Goal: Task Accomplishment & Management: Manage account settings

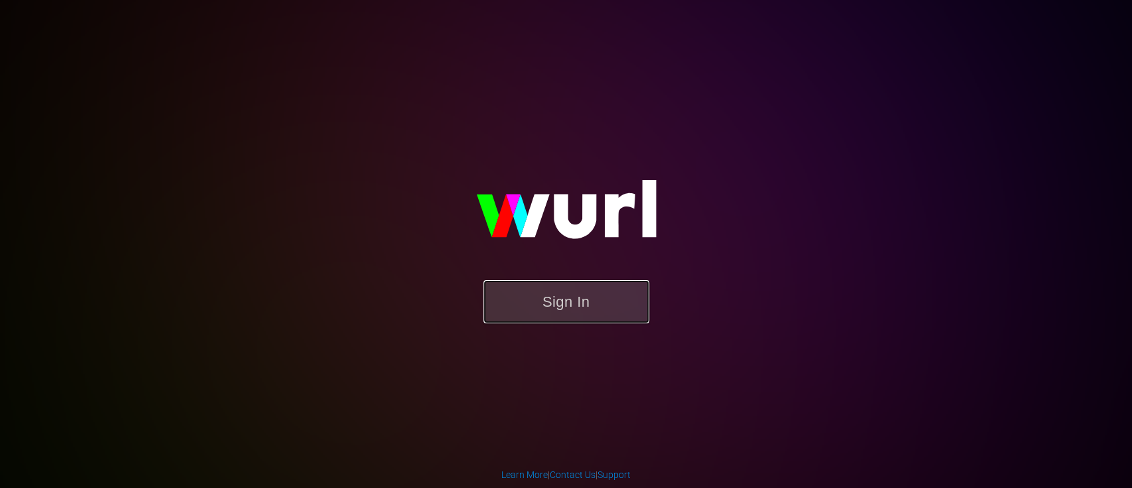
click at [565, 322] on button "Sign In" at bounding box center [567, 301] width 166 height 43
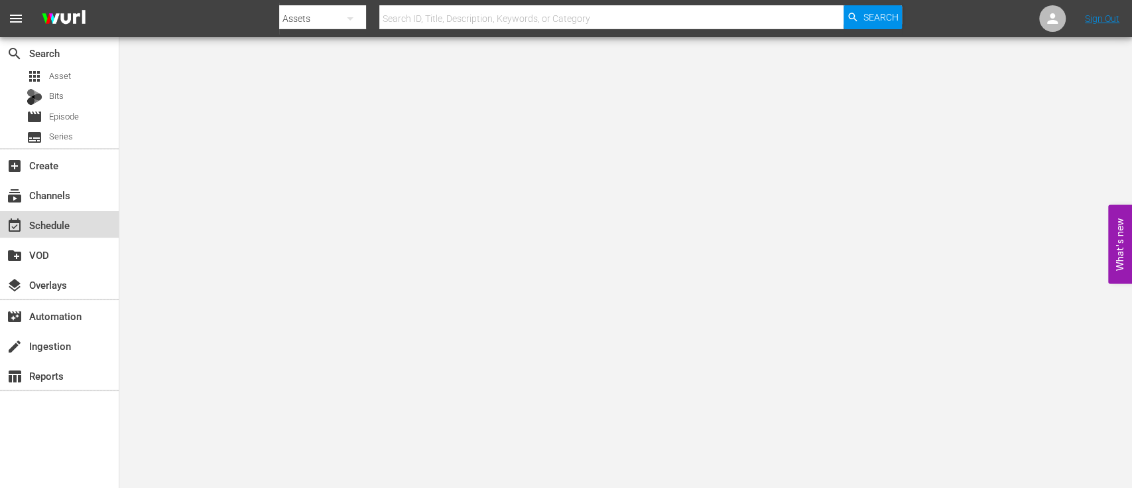
click at [44, 224] on div "event_available Schedule" at bounding box center [37, 223] width 74 height 12
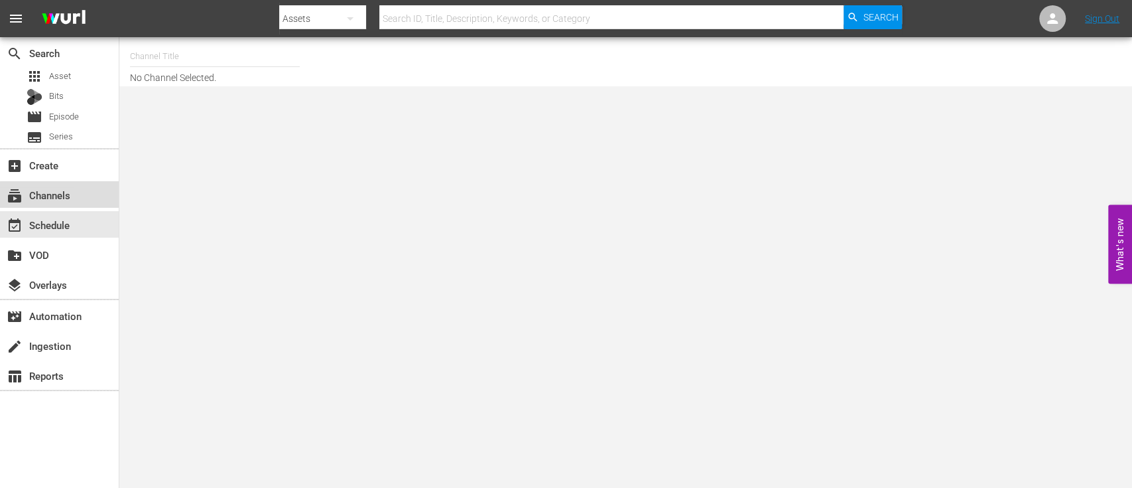
click at [64, 199] on div "subscriptions Channels" at bounding box center [37, 193] width 74 height 12
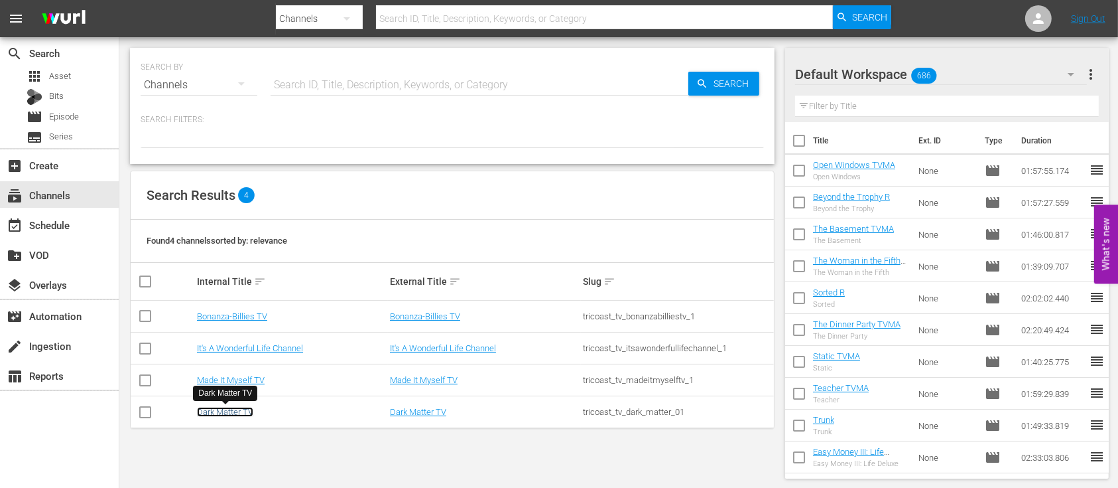
click at [216, 410] on link "Dark Matter TV" at bounding box center [225, 412] width 56 height 10
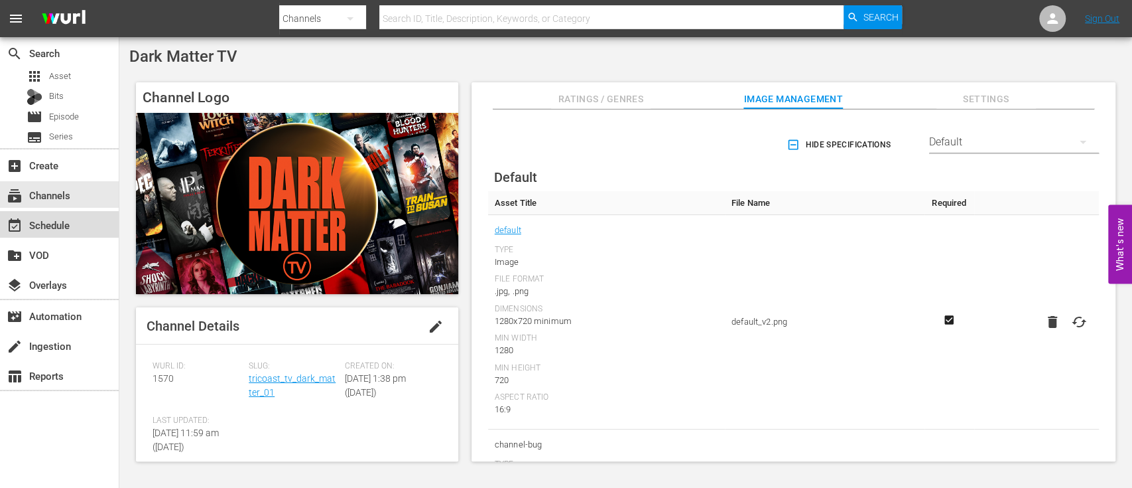
click at [41, 224] on div "event_available Schedule" at bounding box center [37, 223] width 74 height 12
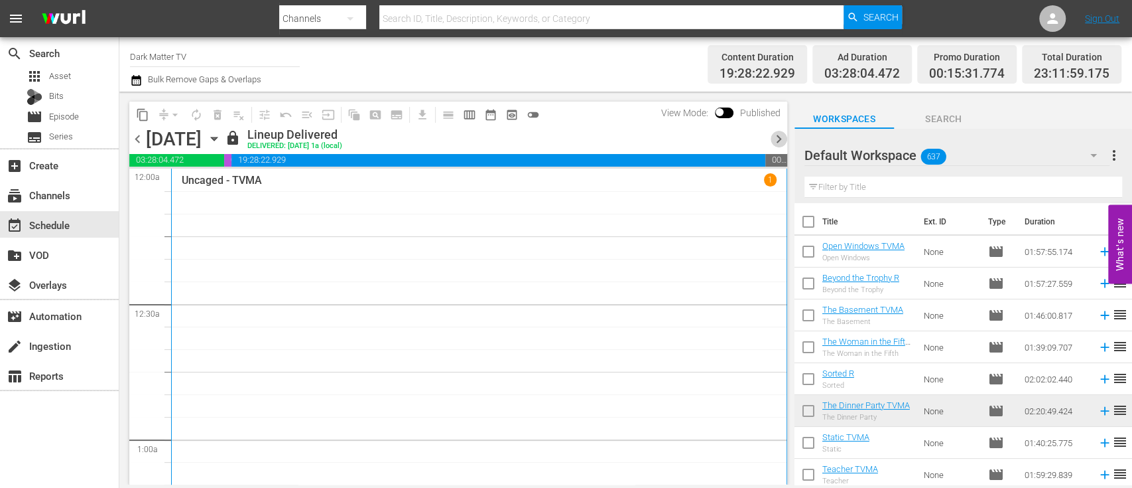
click at [778, 135] on span "chevron_right" at bounding box center [779, 139] width 17 height 17
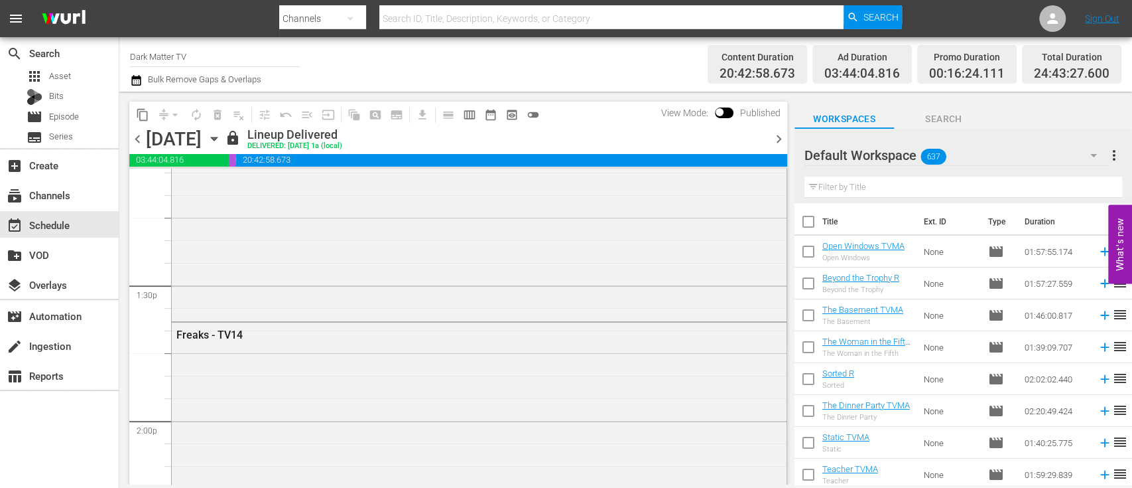
scroll to position [3696, 0]
click at [779, 137] on span "chevron_right" at bounding box center [779, 139] width 17 height 17
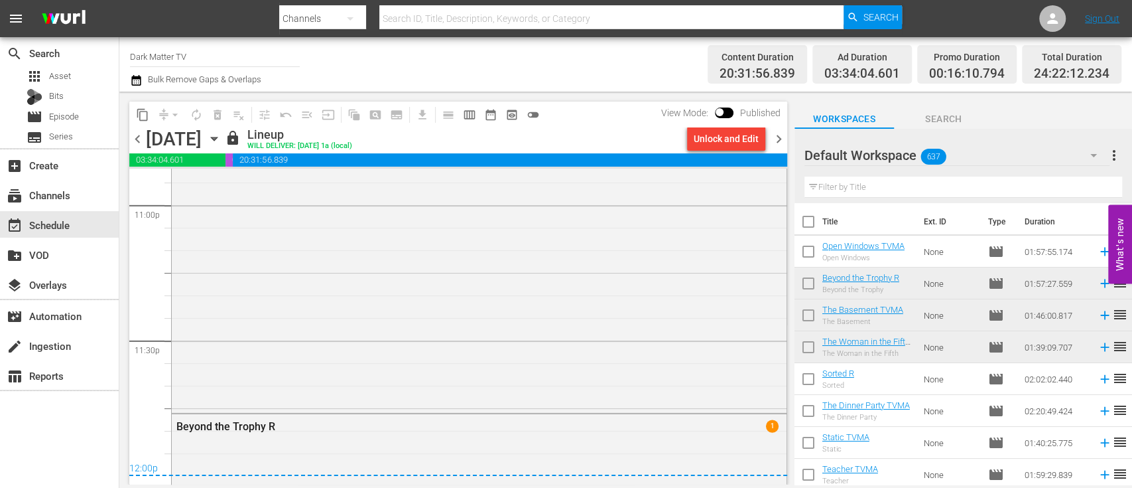
scroll to position [6225, 0]
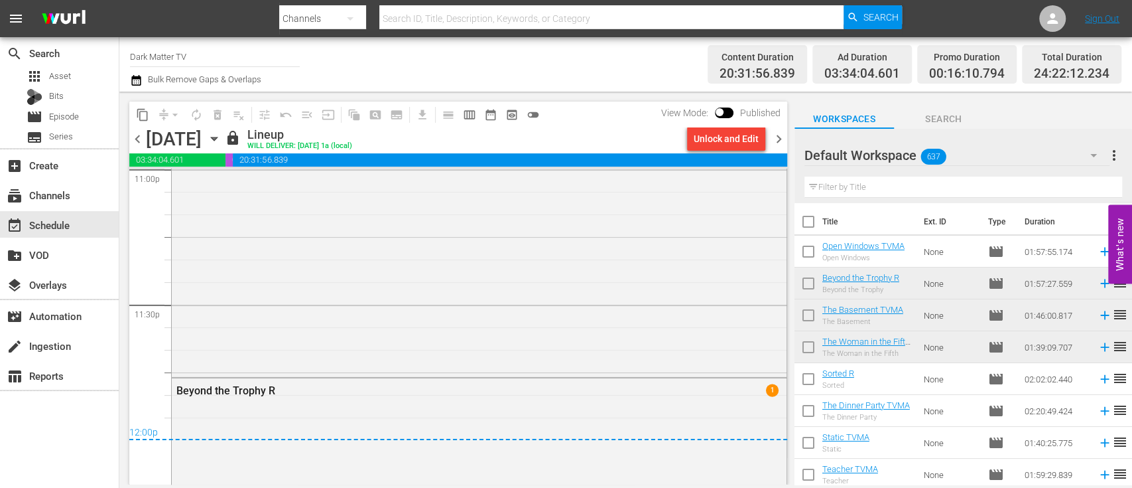
click at [778, 138] on span "chevron_right" at bounding box center [779, 139] width 17 height 17
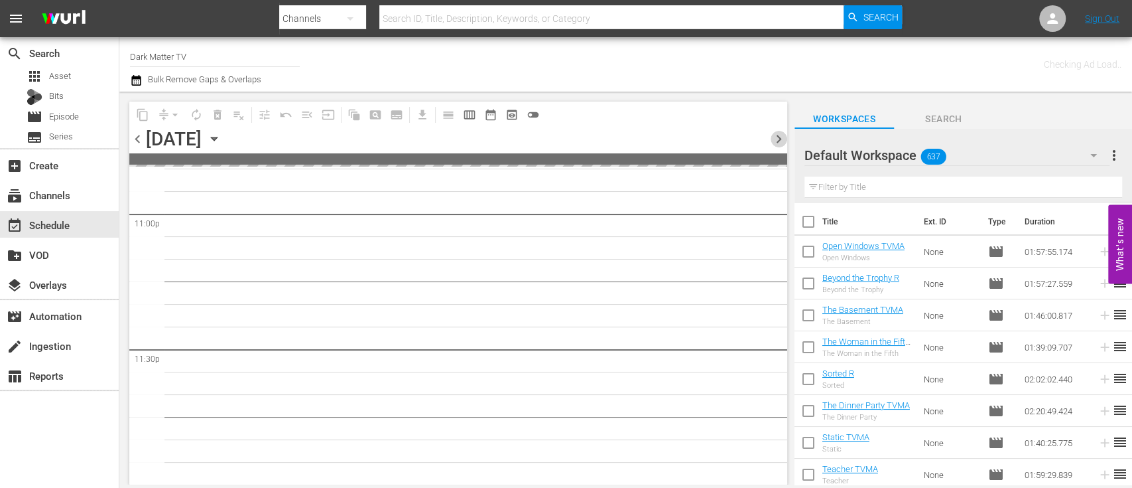
scroll to position [6178, 0]
click at [778, 138] on span "chevron_right" at bounding box center [779, 139] width 17 height 17
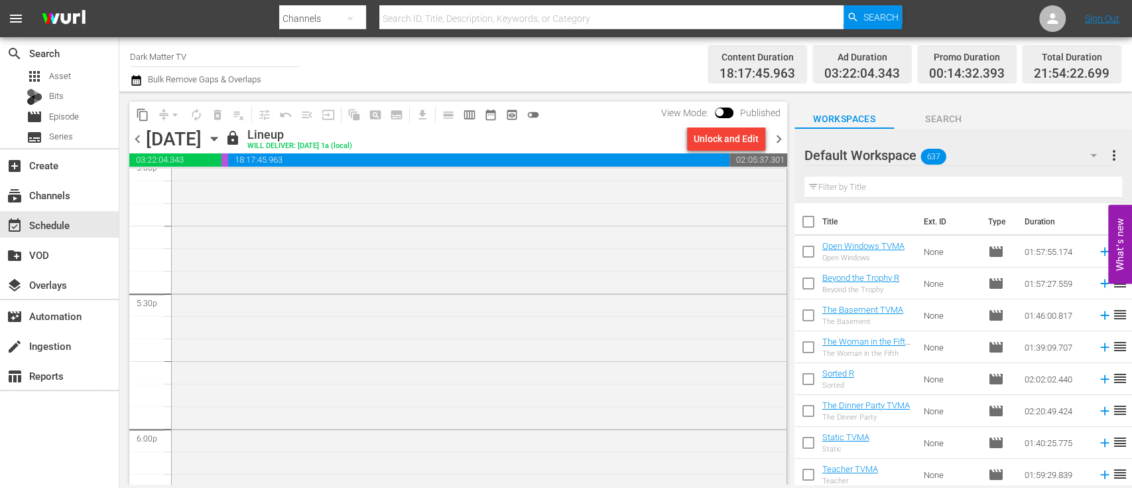
scroll to position [4552, 0]
click at [780, 141] on span "chevron_right" at bounding box center [779, 139] width 17 height 17
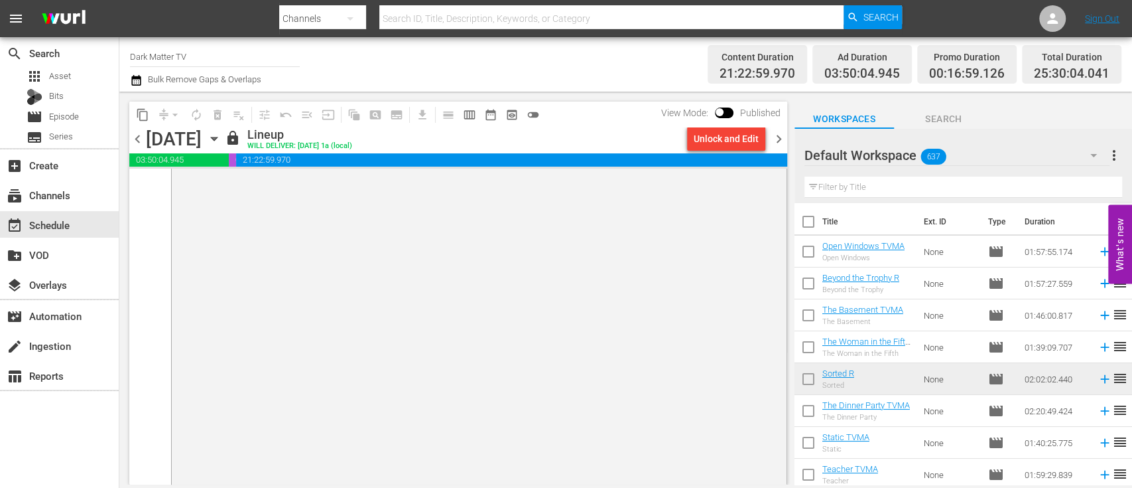
scroll to position [6673, 0]
click at [779, 143] on span "chevron_right" at bounding box center [779, 139] width 17 height 17
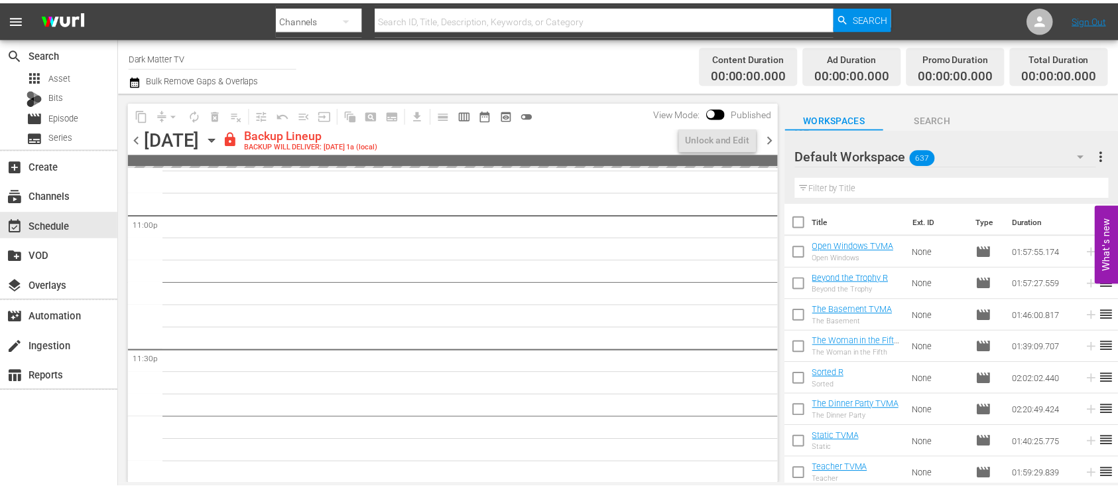
scroll to position [6180, 0]
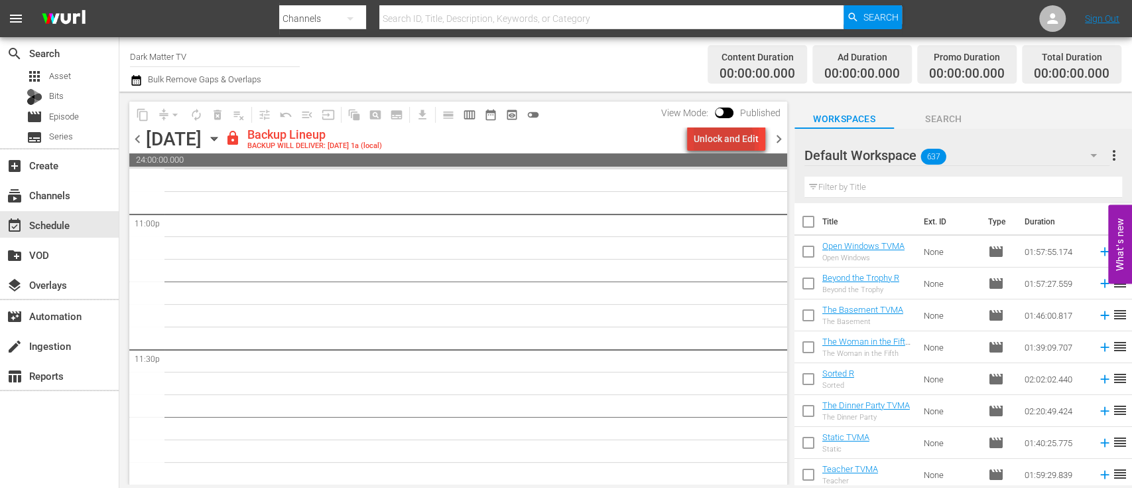
click at [714, 144] on div "Unlock and Edit" at bounding box center [726, 139] width 65 height 24
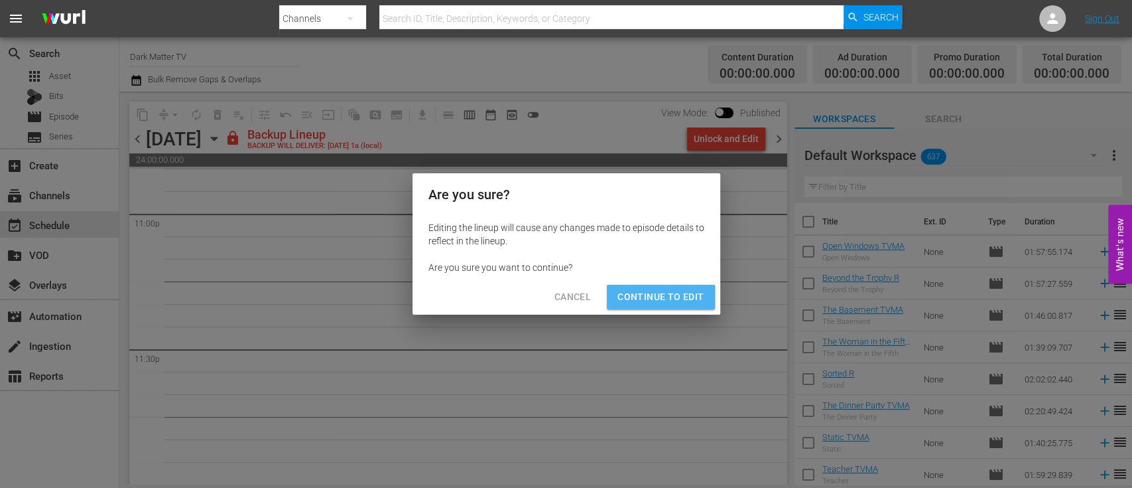
click at [650, 304] on span "Continue to Edit" at bounding box center [661, 297] width 86 height 17
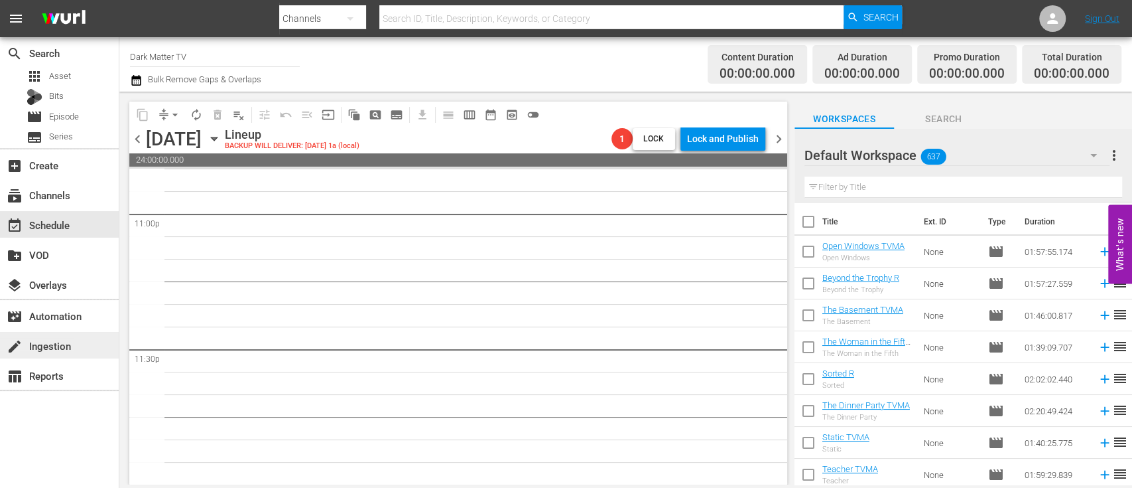
click at [61, 342] on div "create Ingestion" at bounding box center [37, 344] width 74 height 12
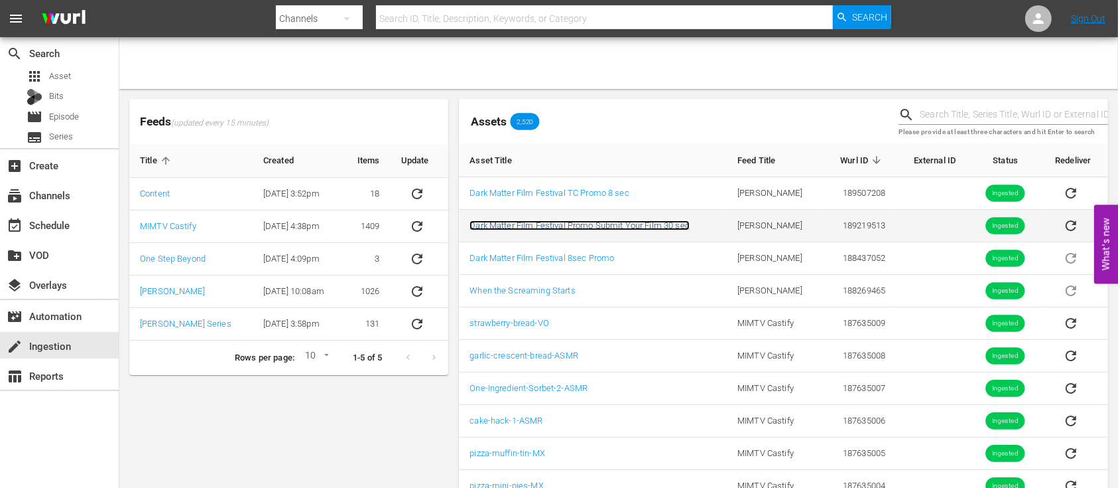
click at [569, 222] on link "Dark Matter Film Festival Promo Submit Your Film 30 sec" at bounding box center [580, 225] width 220 height 10
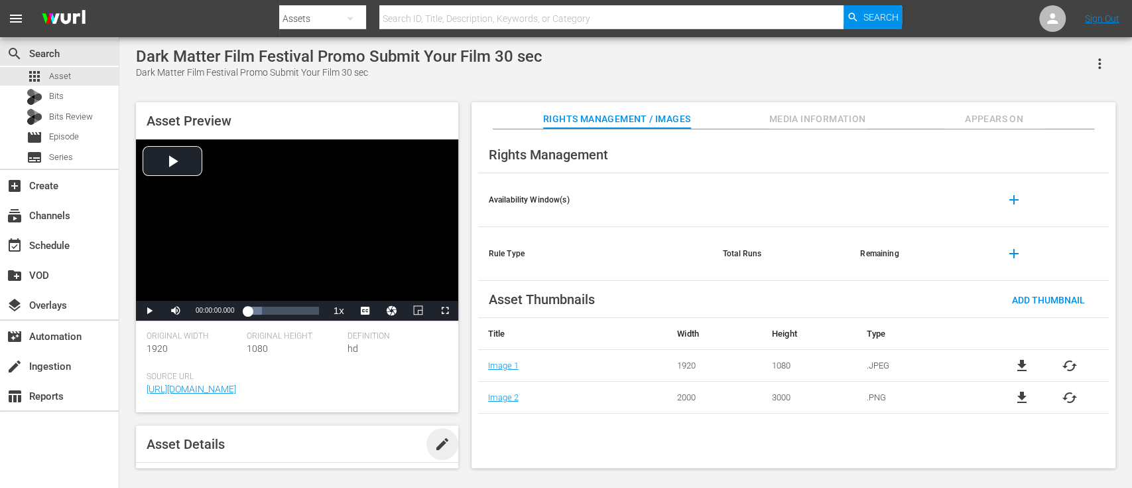
click at [437, 448] on span "edit" at bounding box center [443, 444] width 16 height 16
click at [364, 452] on div "Video" at bounding box center [394, 435] width 94 height 37
click at [369, 449] on div "Promo" at bounding box center [382, 444] width 57 height 21
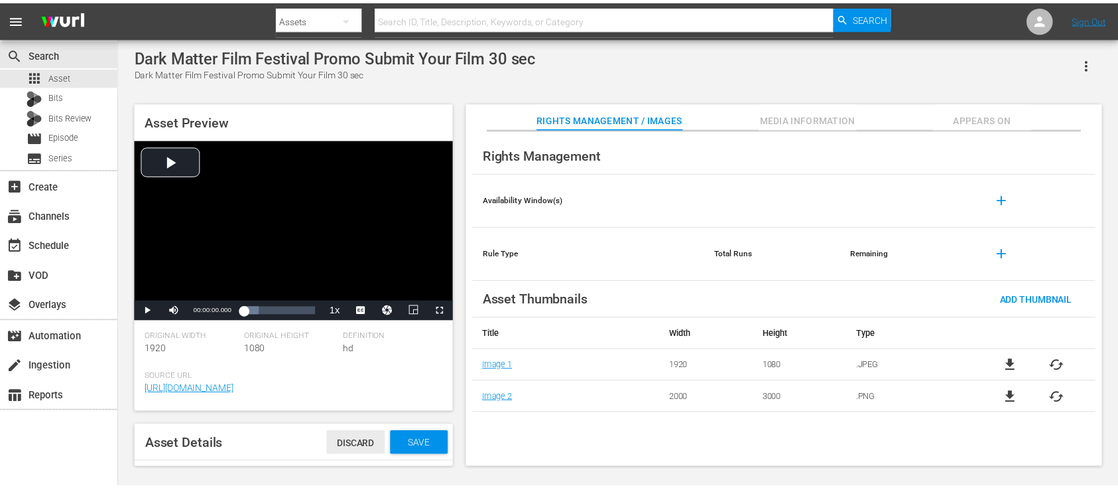
scroll to position [0, 0]
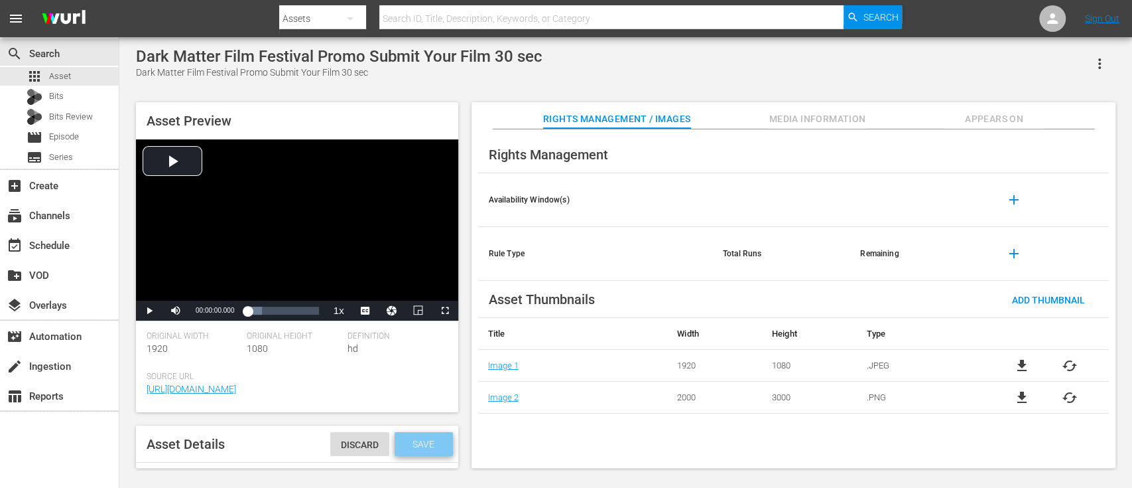
click at [434, 443] on div "Save" at bounding box center [424, 444] width 58 height 24
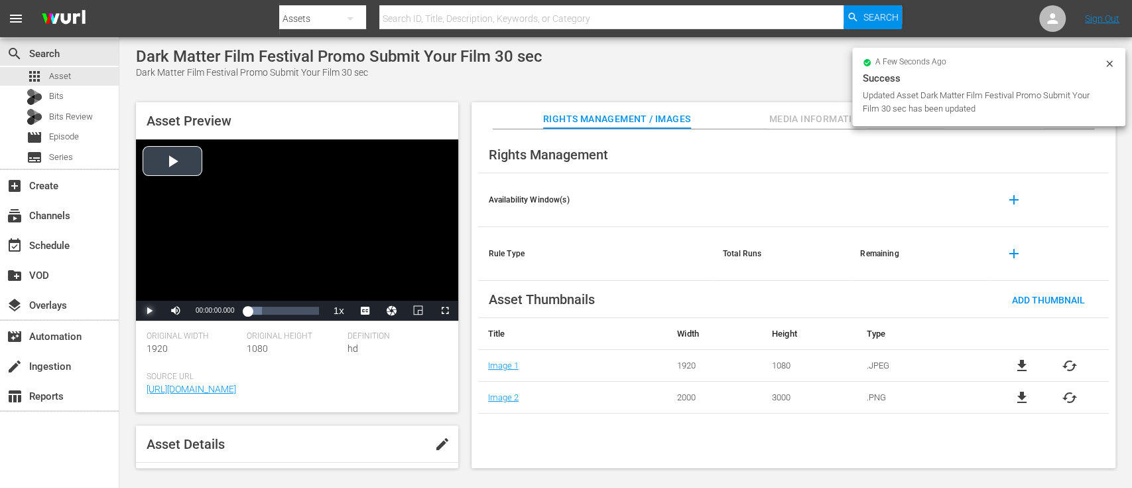
click at [149, 310] on span "Video Player" at bounding box center [149, 310] width 0 height 0
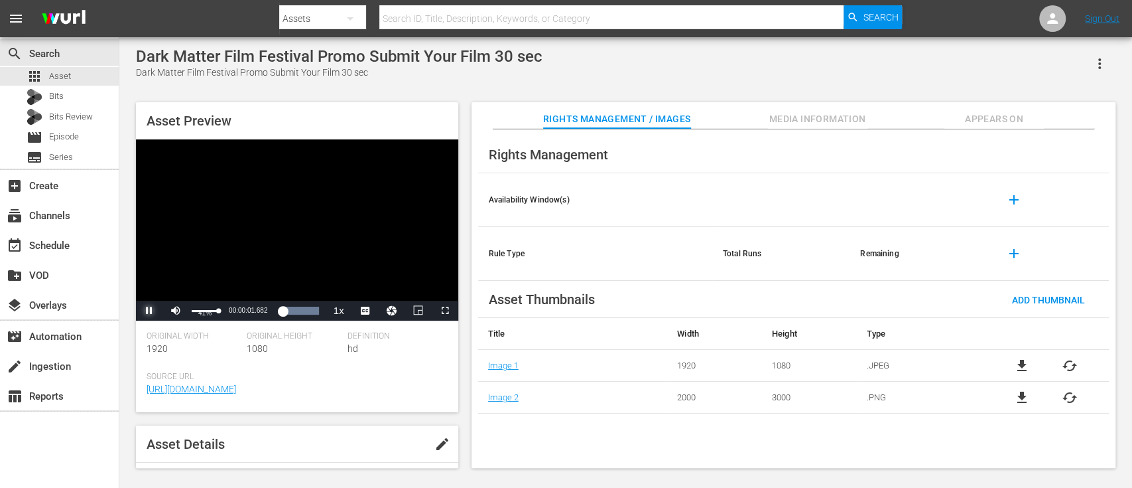
click at [203, 310] on div "Volume Level" at bounding box center [205, 311] width 27 height 2
click at [1099, 66] on icon "button" at bounding box center [1100, 64] width 16 height 16
click at [1073, 70] on div "Add To Workspace" at bounding box center [1060, 69] width 90 height 32
drag, startPoint x: 313, startPoint y: 58, endPoint x: 134, endPoint y: 56, distance: 179.1
click at [134, 56] on div "Dark Matter Film Festival Promo Submit Your Film 30 sec Dark Matter Film Festiv…" at bounding box center [625, 254] width 993 height 414
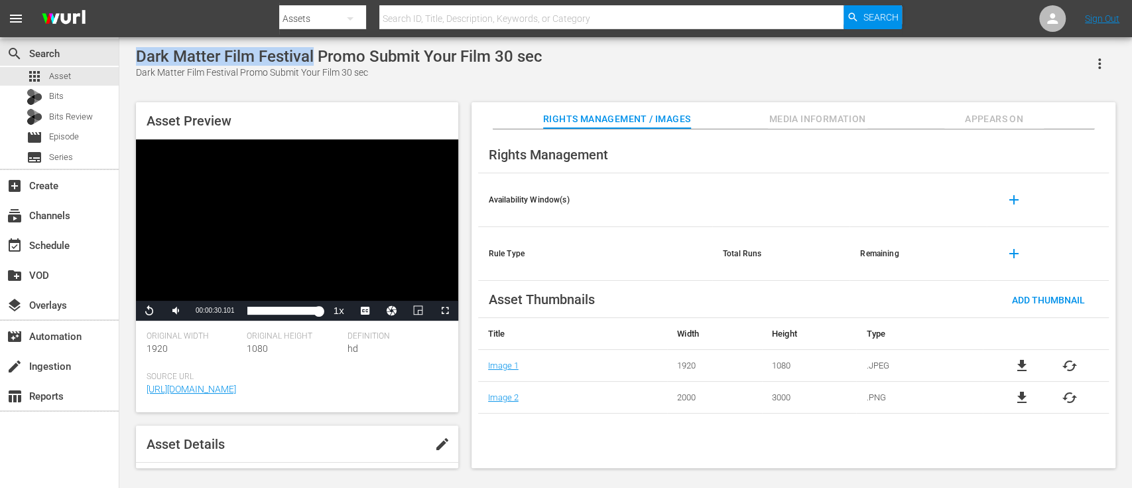
copy div "Dark Matter Film Festival"
click at [462, 20] on input "text" at bounding box center [611, 19] width 464 height 32
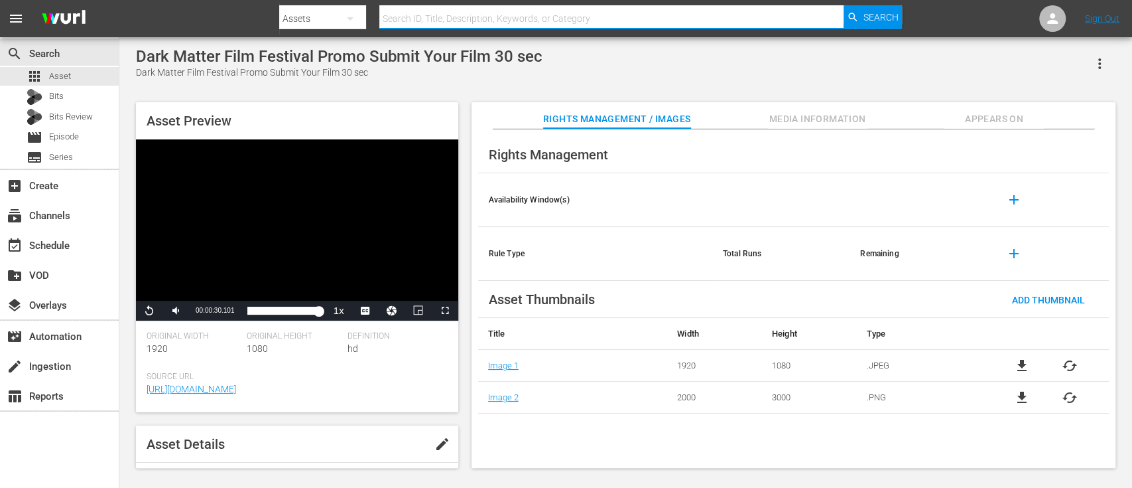
paste input "Dark Matter Film Festival"
type input "Dark Matter Film Festival"
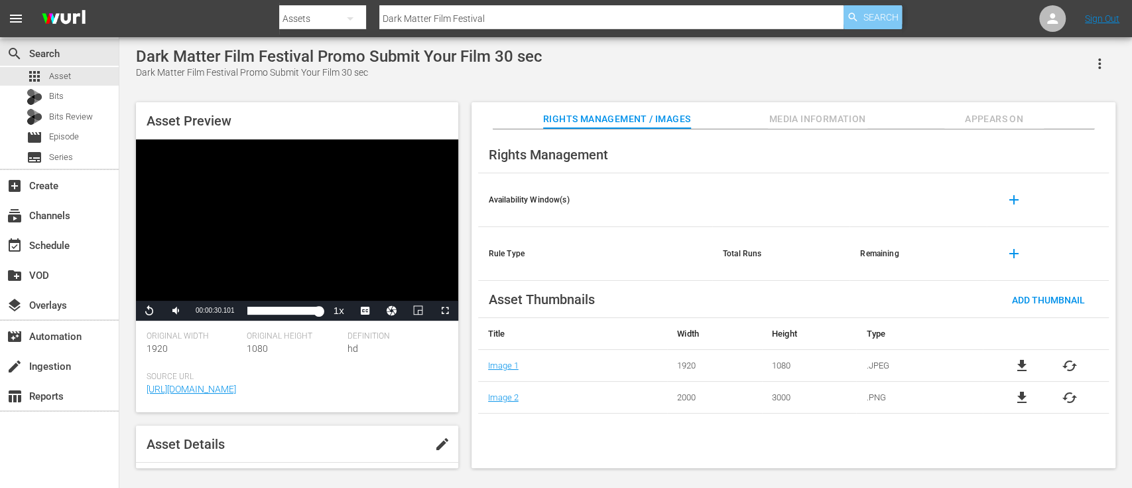
click at [890, 11] on span "Search" at bounding box center [880, 17] width 35 height 24
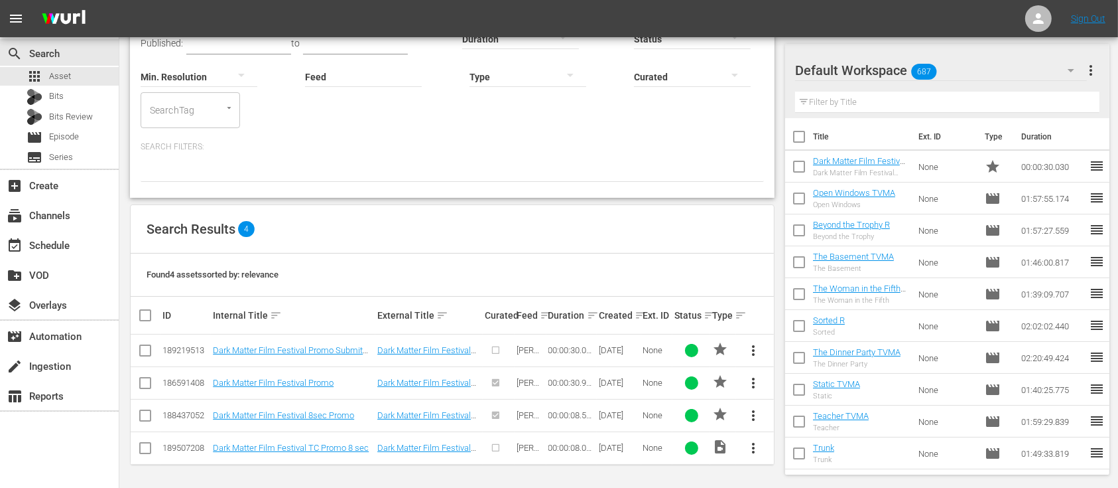
scroll to position [117, 0]
click at [754, 379] on span "more_vert" at bounding box center [754, 382] width 16 height 16
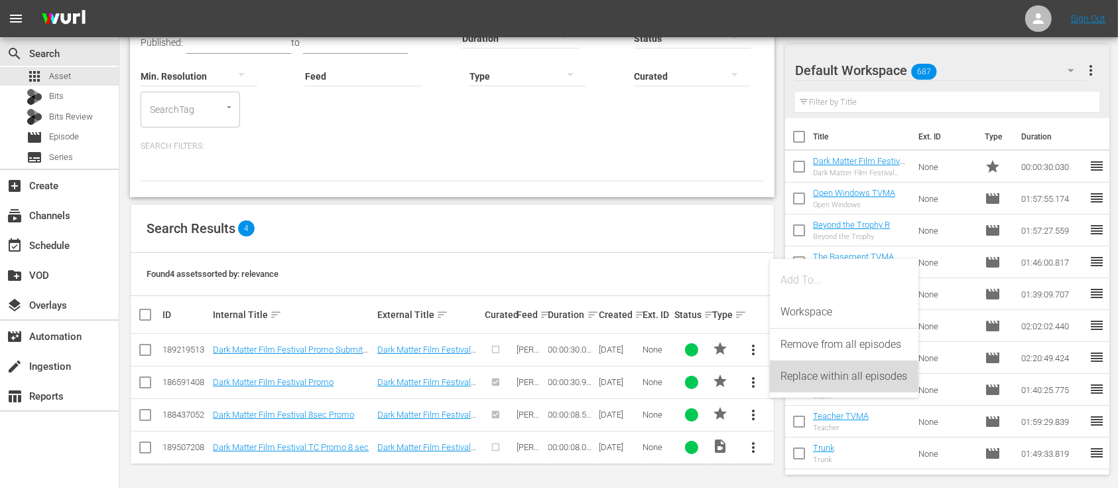
click at [824, 366] on div "Replace within all episodes" at bounding box center [844, 376] width 127 height 32
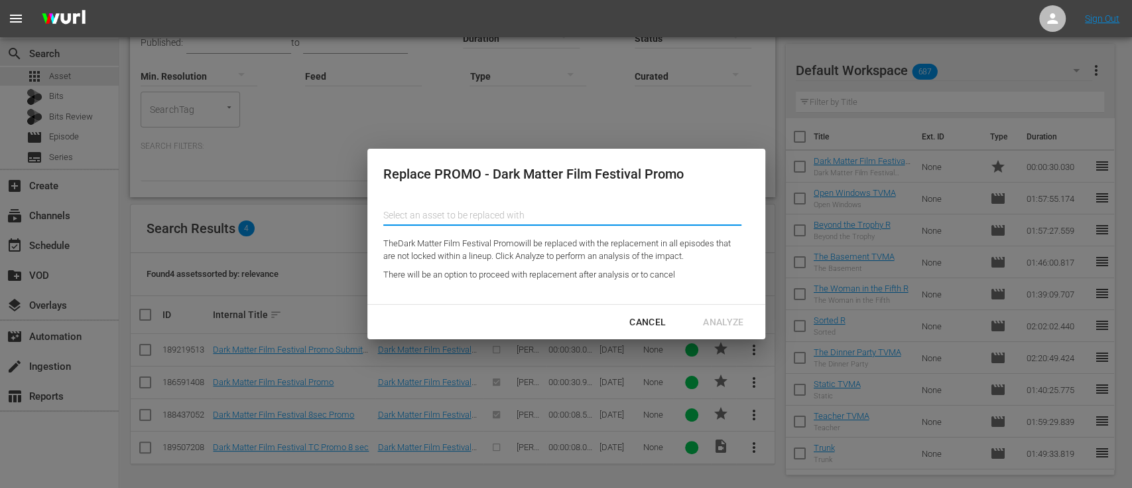
click at [526, 219] on input "text" at bounding box center [562, 215] width 358 height 32
click at [513, 245] on div "Dark Matter Film Festival Promo Submit Your Film 30 sec (189219513)" at bounding box center [490, 252] width 194 height 32
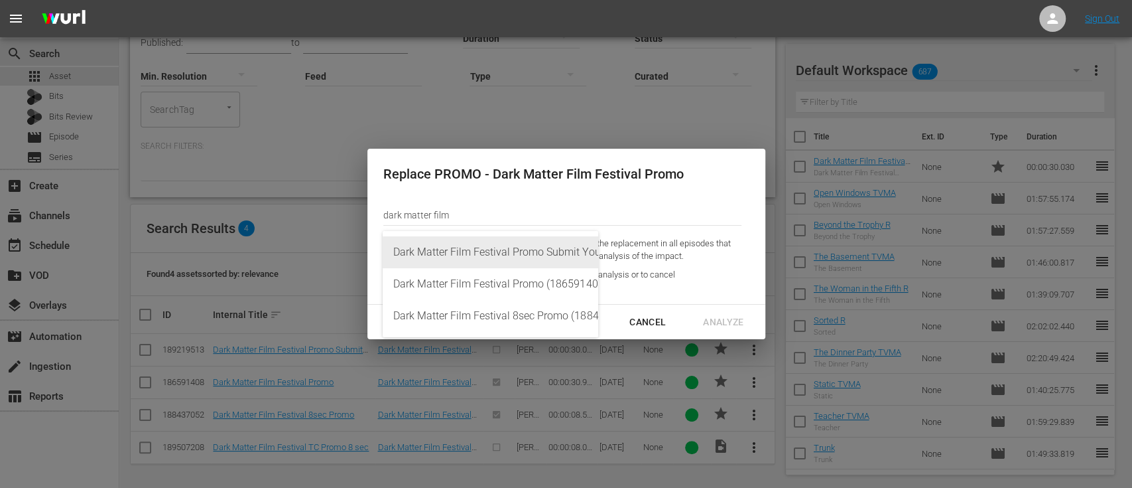
type input "Dark Matter Film Festival Promo Submit Your Film 30 sec (189219513)"
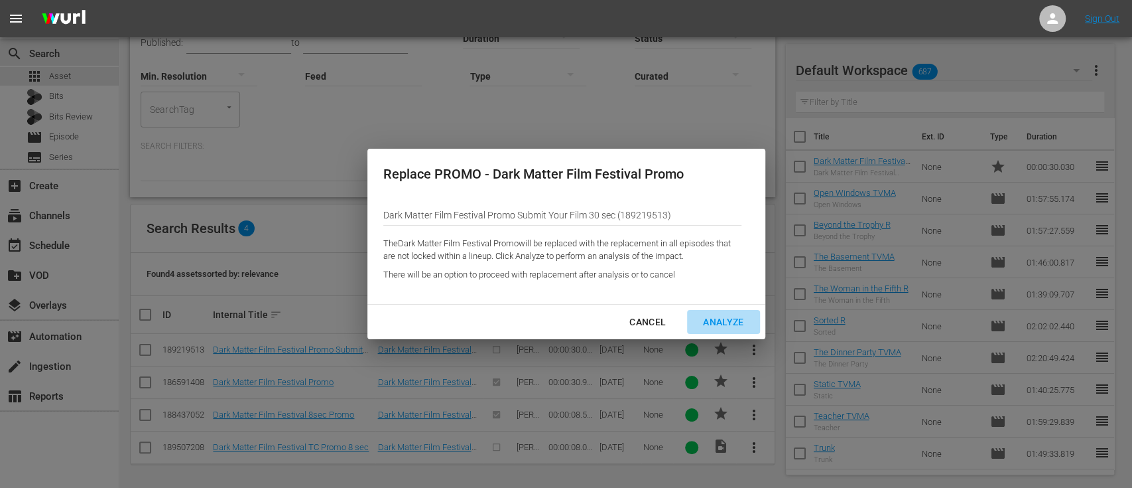
click at [712, 314] on div "Analyze" at bounding box center [724, 322] width 62 height 17
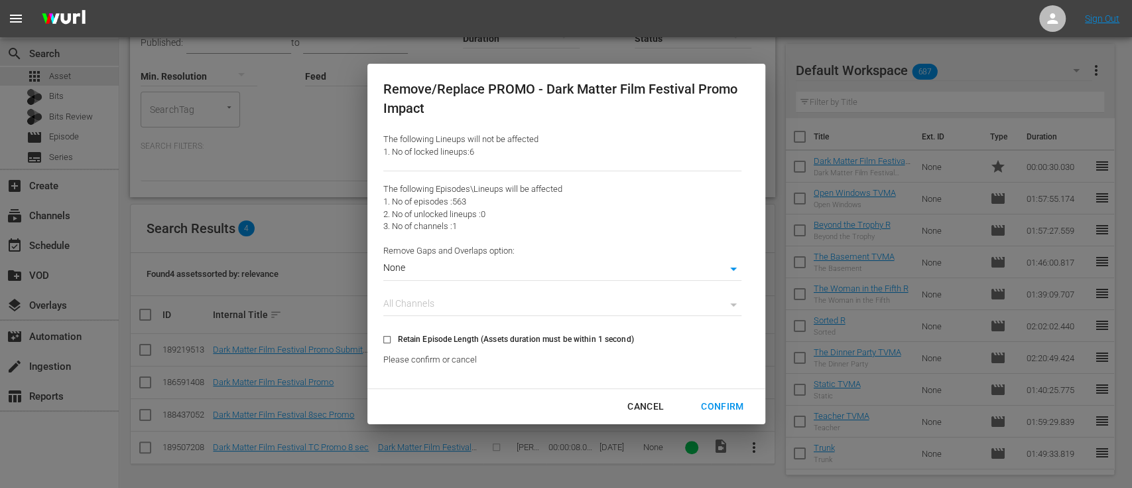
click at [409, 342] on span "Retain Episode Length (Assets duration must be within 1 second)" at bounding box center [516, 339] width 236 height 12
click at [398, 342] on input "Retain Episode Length (Assets duration must be within 1 second)" at bounding box center [387, 342] width 22 height 22
checkbox input "true"
click at [728, 405] on div "Confirm" at bounding box center [723, 406] width 64 height 17
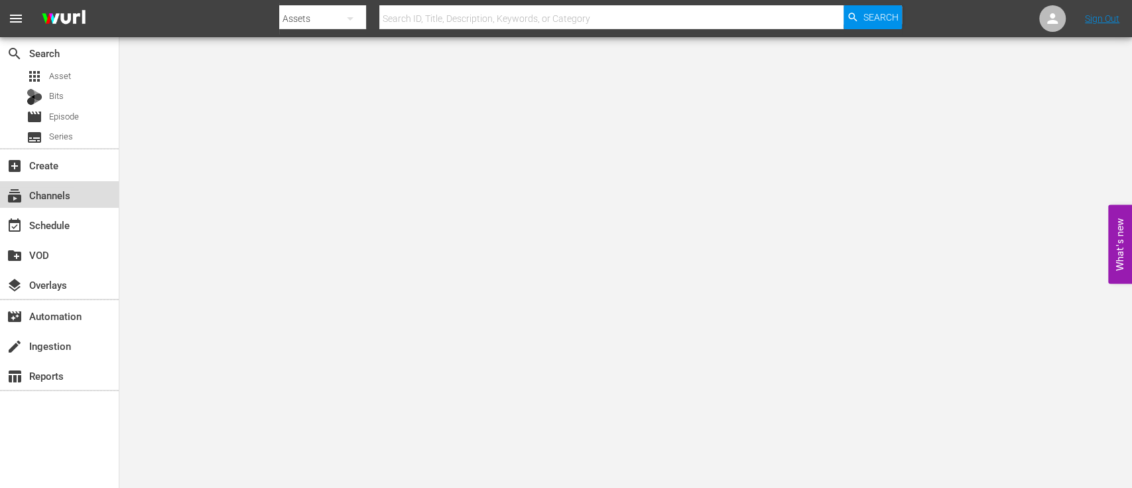
click at [58, 198] on div "subscriptions Channels" at bounding box center [37, 193] width 74 height 12
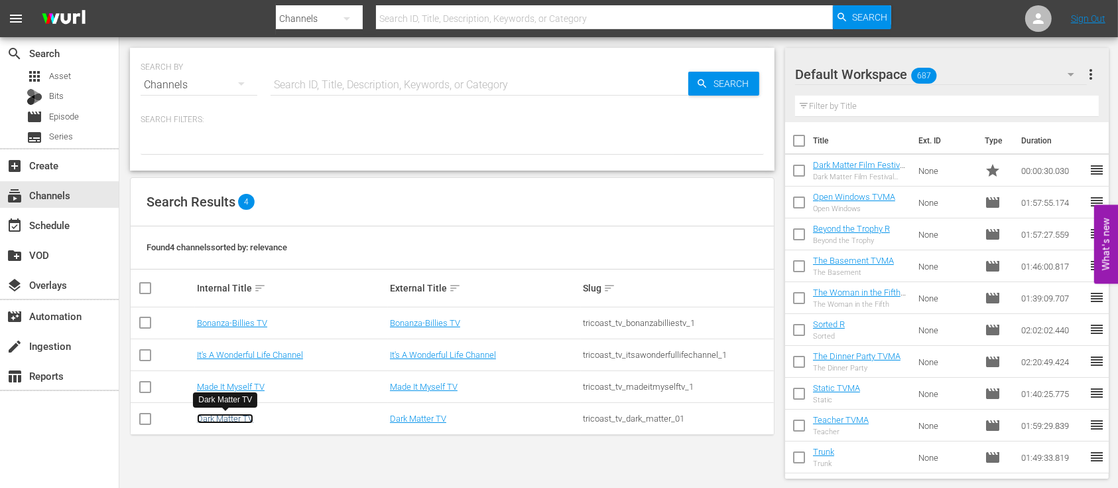
click at [235, 415] on link "Dark Matter TV" at bounding box center [225, 418] width 56 height 10
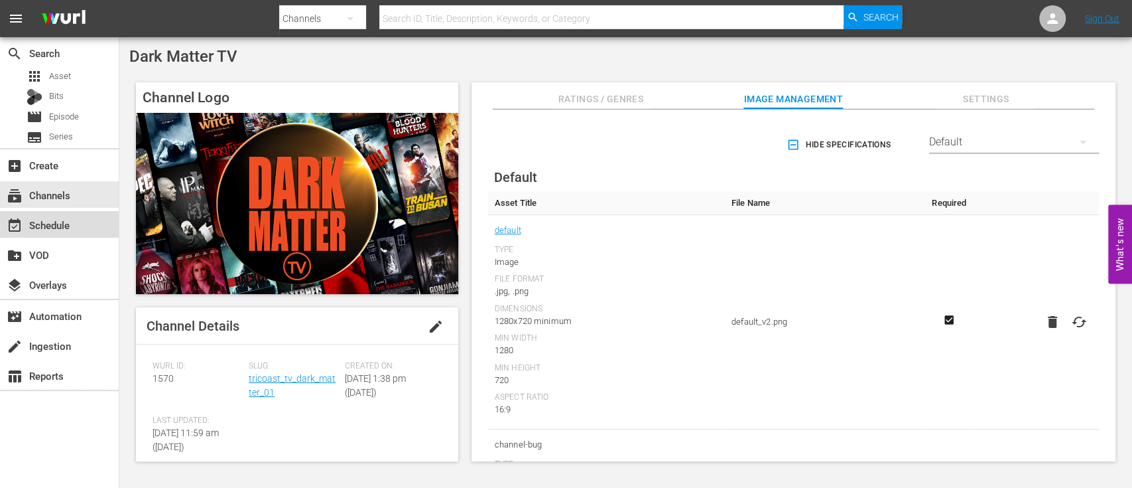
click at [62, 226] on div "event_available Schedule" at bounding box center [37, 223] width 74 height 12
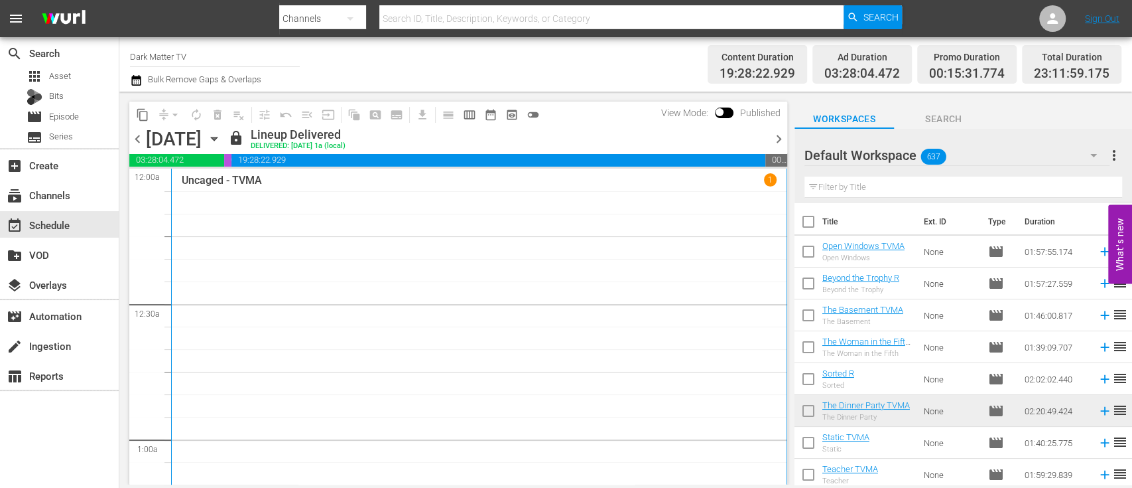
click at [222, 139] on icon "button" at bounding box center [214, 138] width 15 height 15
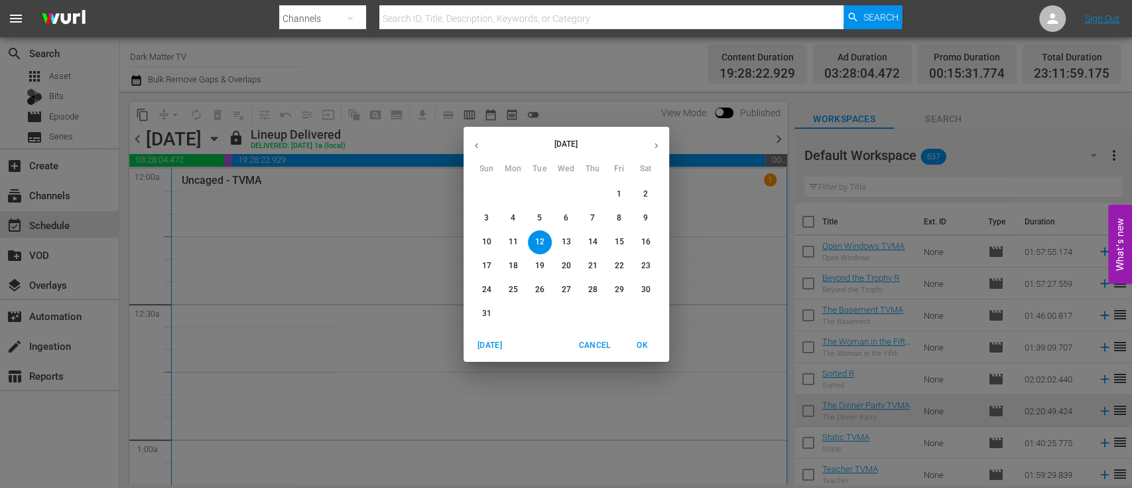
click at [513, 267] on p "18" at bounding box center [512, 265] width 9 height 11
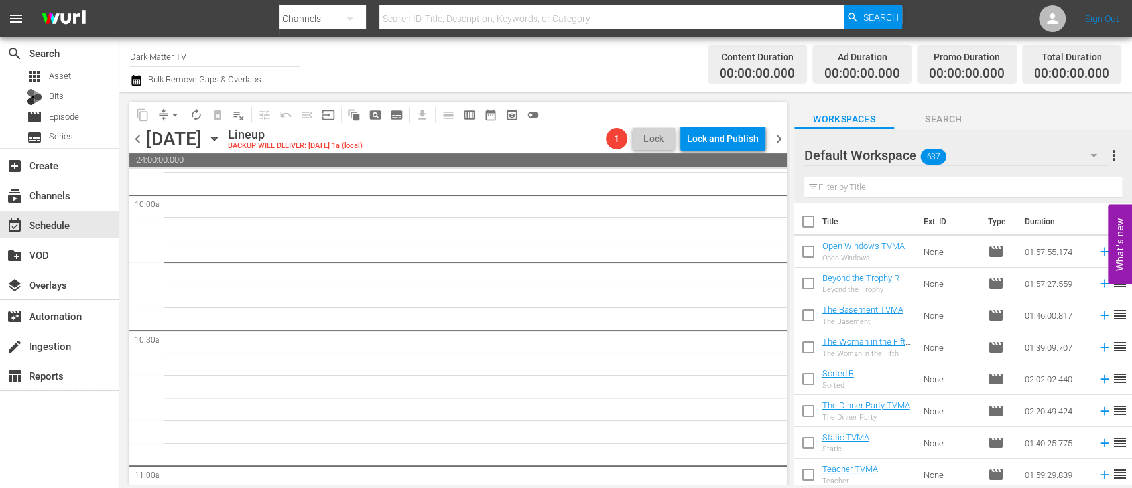
scroll to position [2719, 0]
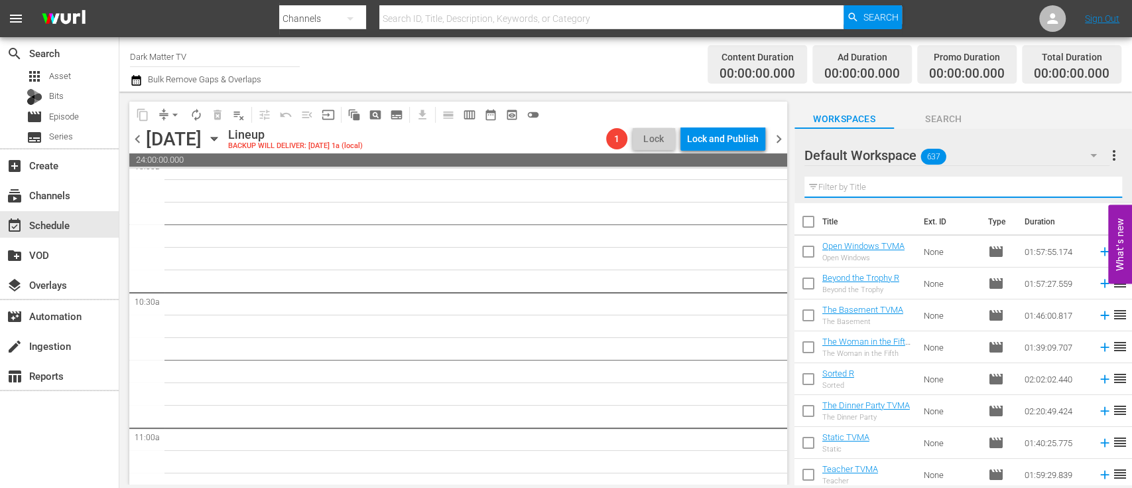
click at [882, 182] on input "text" at bounding box center [964, 186] width 318 height 21
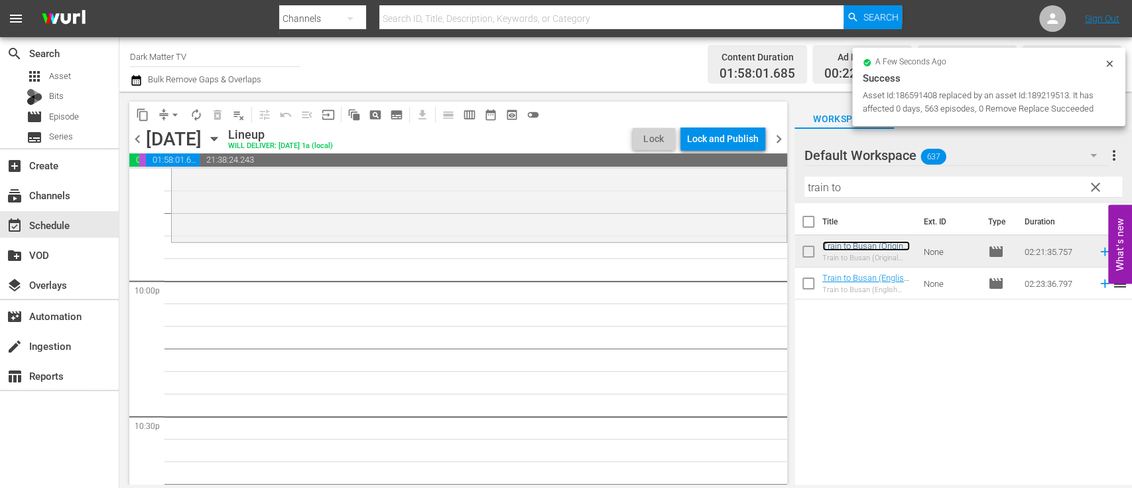
scroll to position [5843, 0]
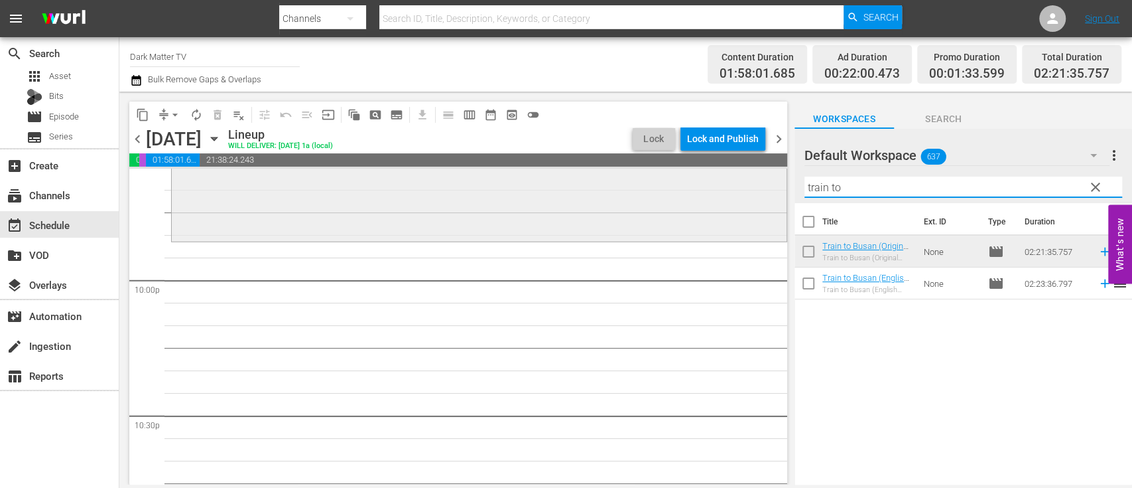
drag, startPoint x: 881, startPoint y: 185, endPoint x: 758, endPoint y: 210, distance: 125.2
click at [758, 210] on div "content_copy compress arrow_drop_down autorenew_outlined delete_forever_outline…" at bounding box center [625, 288] width 1013 height 393
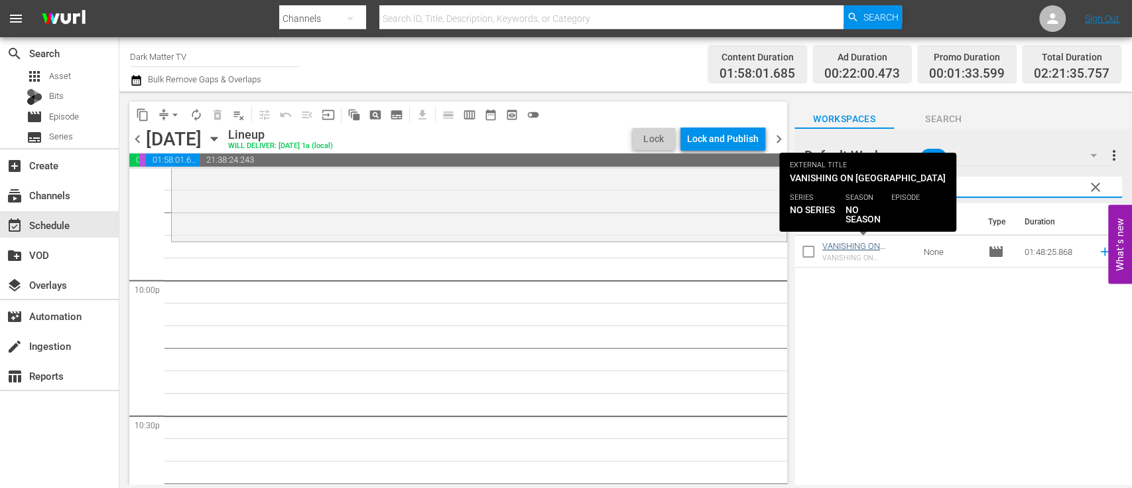
type input "[PERSON_NAME]"
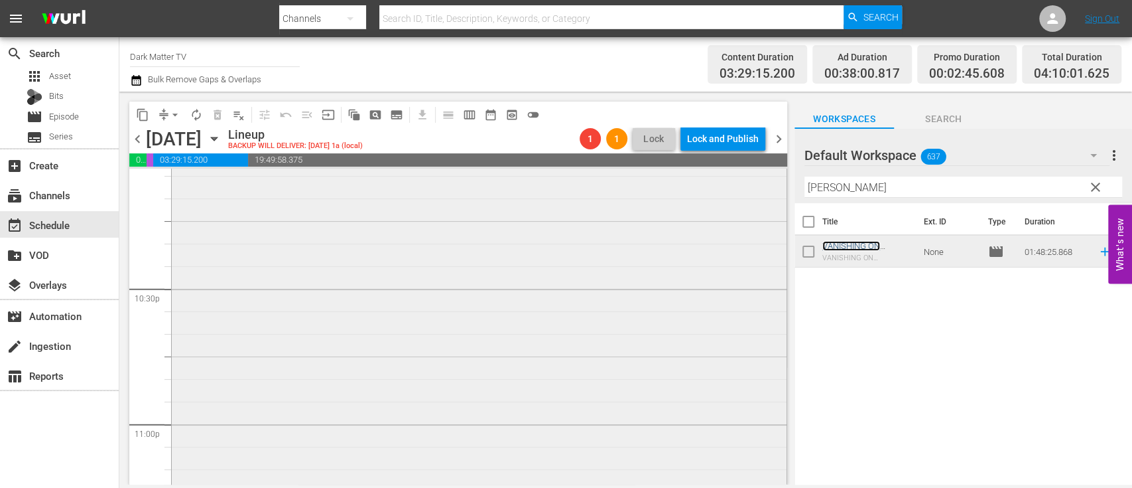
scroll to position [5969, 0]
click at [222, 139] on icon "button" at bounding box center [214, 138] width 15 height 15
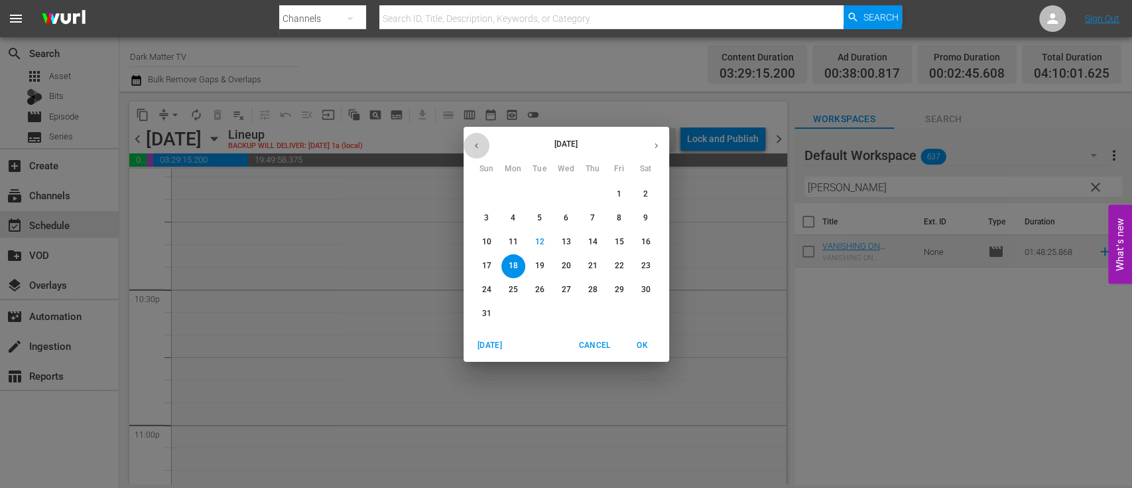
click at [474, 153] on button "button" at bounding box center [477, 146] width 26 height 26
click at [518, 239] on span "14" at bounding box center [514, 241] width 24 height 11
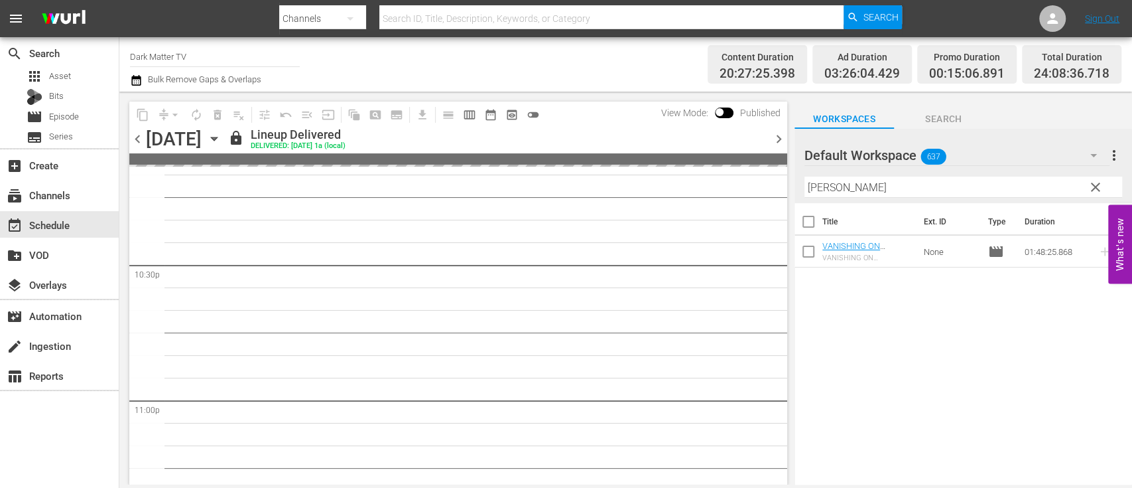
scroll to position [5833, 0]
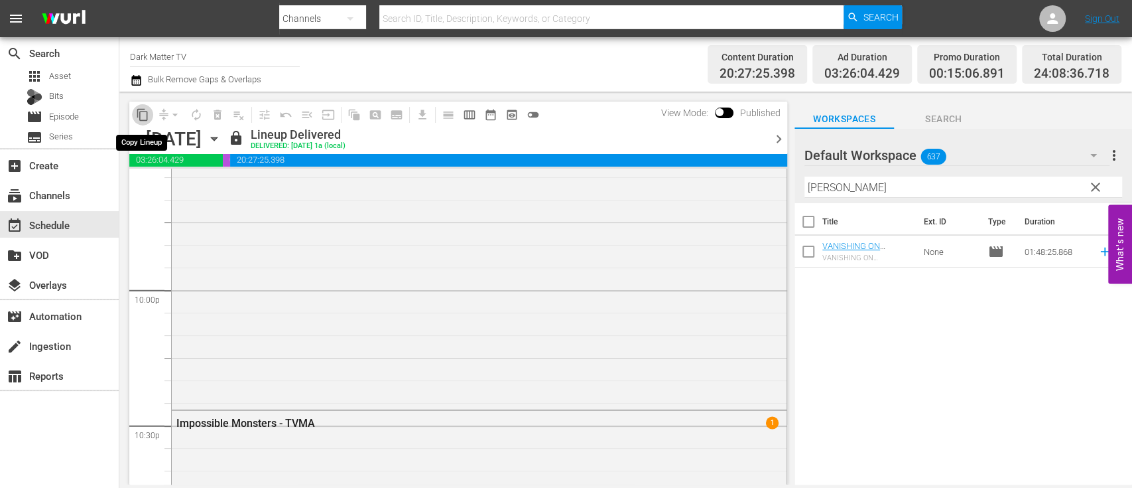
click at [138, 111] on span "content_copy" at bounding box center [142, 114] width 13 height 13
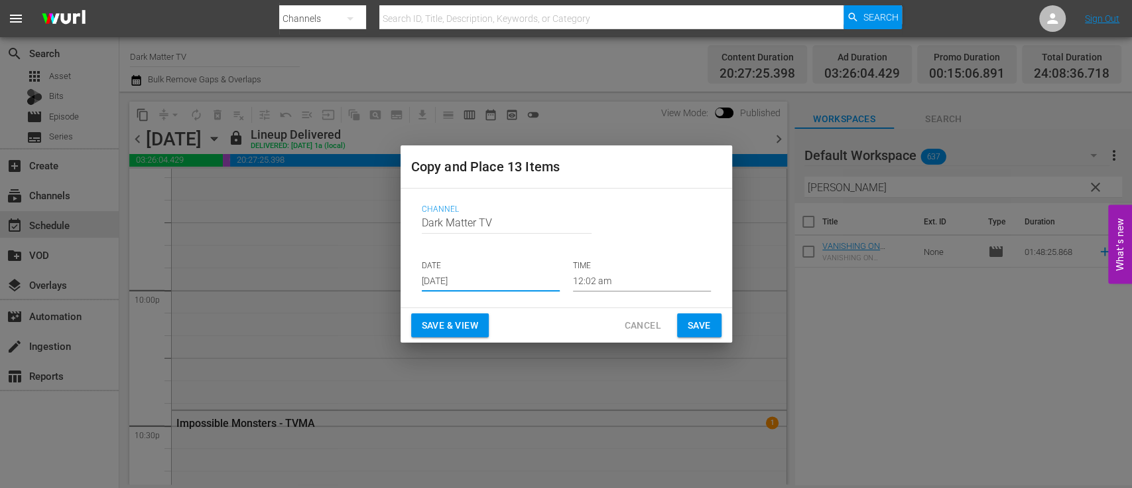
click at [474, 282] on input "[DATE]" at bounding box center [491, 281] width 138 height 20
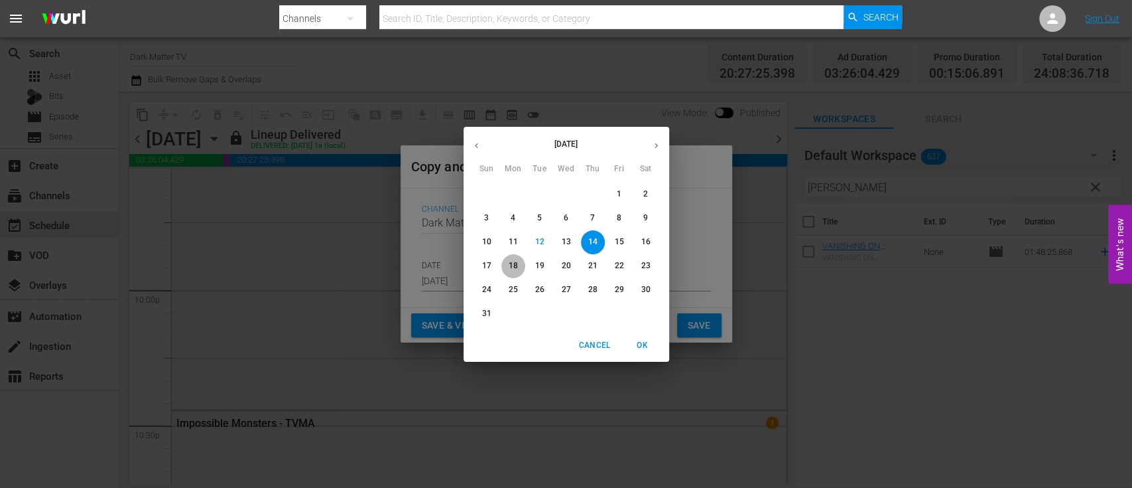
click at [517, 259] on button "18" at bounding box center [514, 266] width 24 height 24
type input "[DATE]"
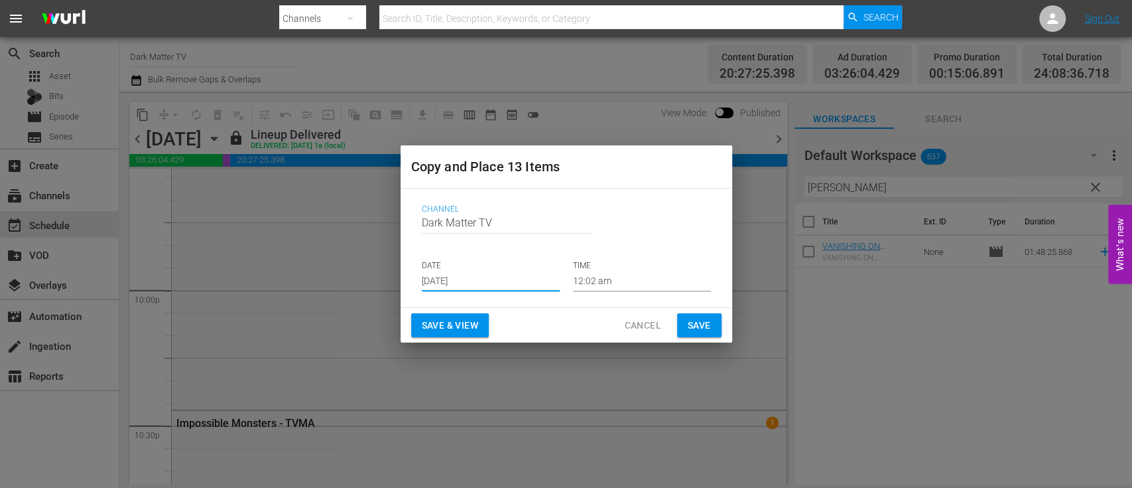
click at [451, 332] on span "Save & View" at bounding box center [450, 325] width 56 height 17
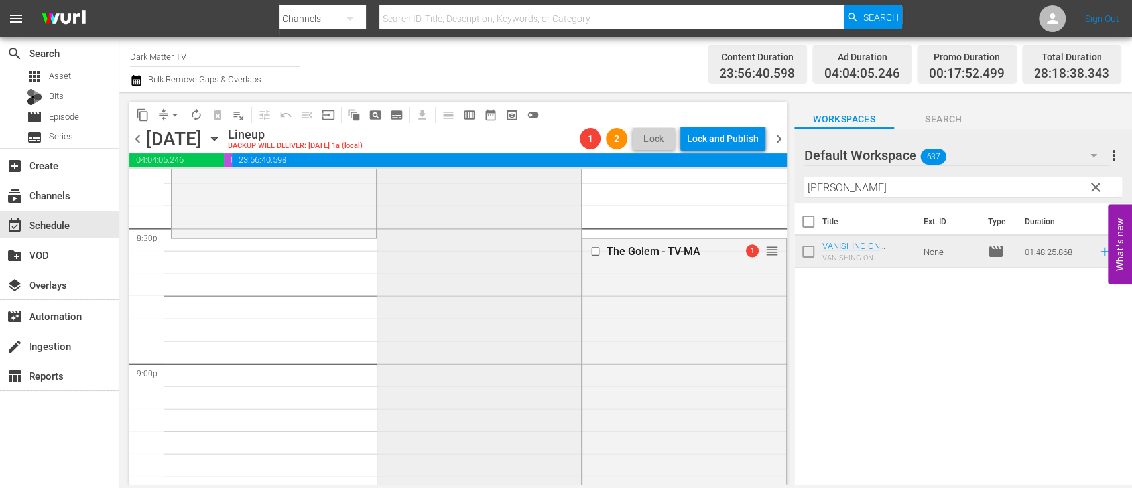
scroll to position [5488, 0]
click at [590, 255] on input "checkbox" at bounding box center [597, 252] width 14 height 11
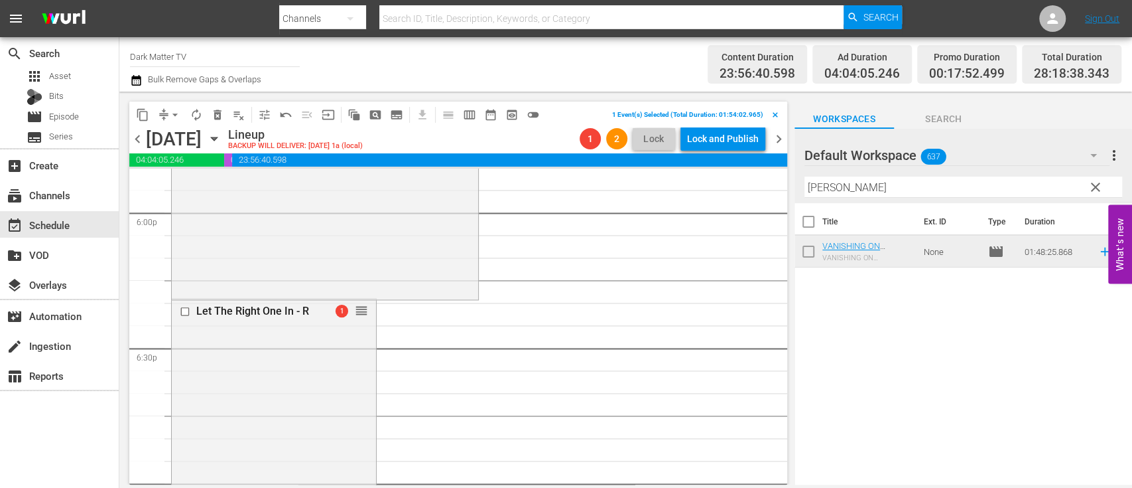
scroll to position [4823, 0]
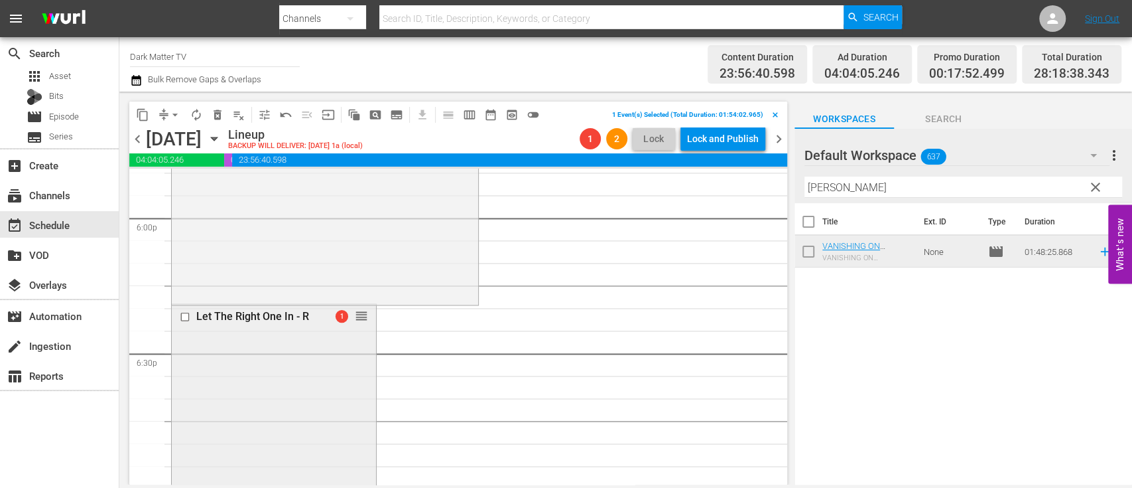
click at [185, 315] on input "checkbox" at bounding box center [187, 315] width 14 height 11
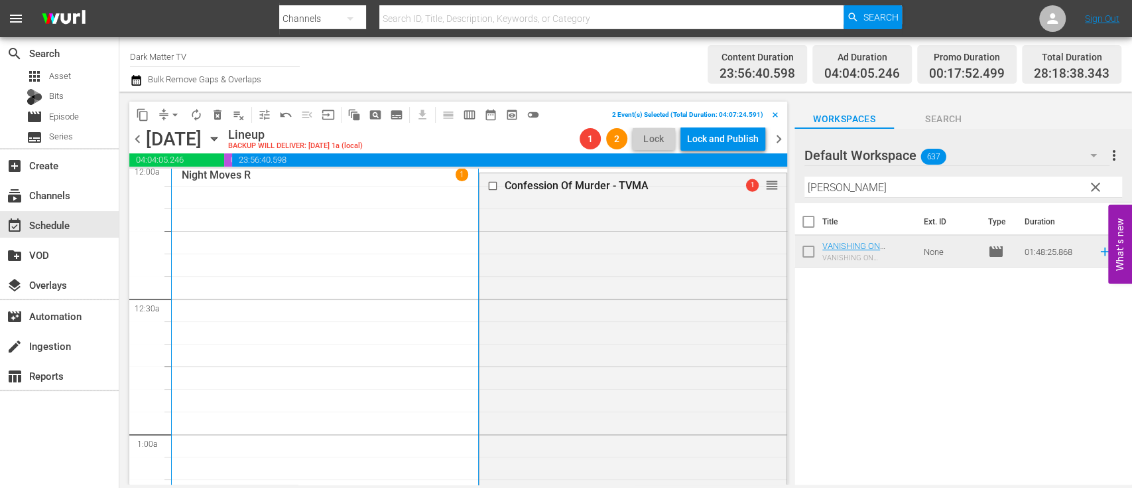
scroll to position [0, 0]
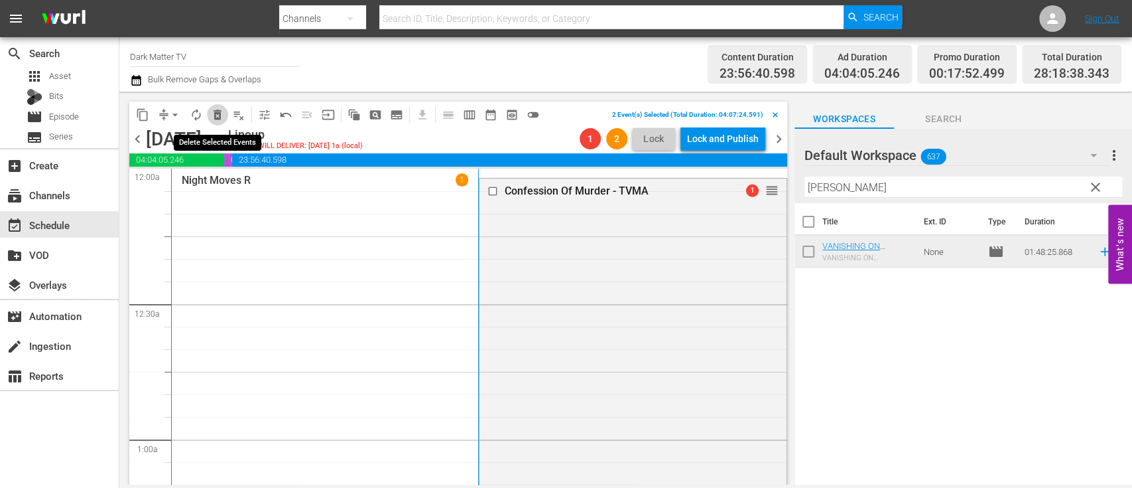
click at [213, 119] on span "delete_forever_outlined" at bounding box center [217, 114] width 13 height 13
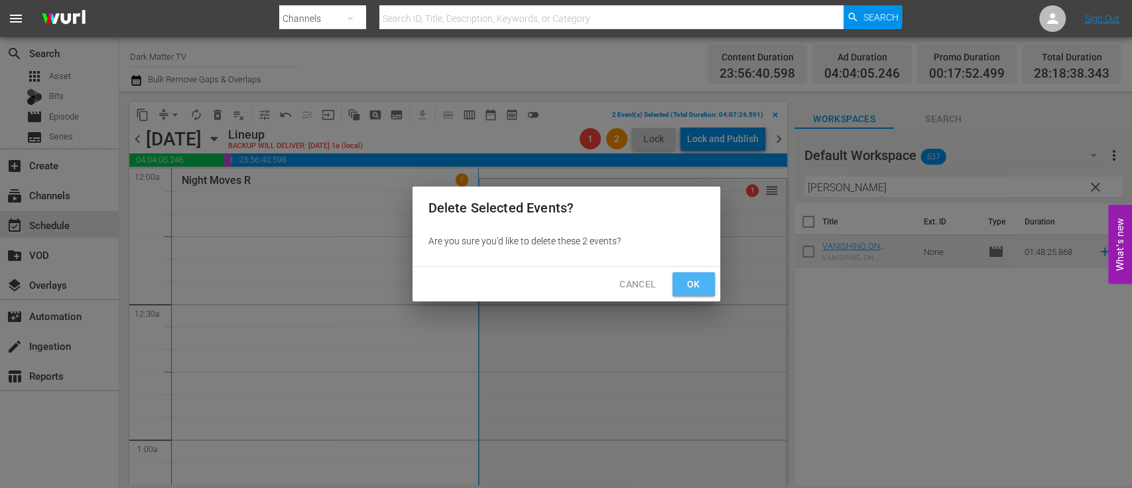
click at [691, 279] on span "Ok" at bounding box center [693, 284] width 21 height 17
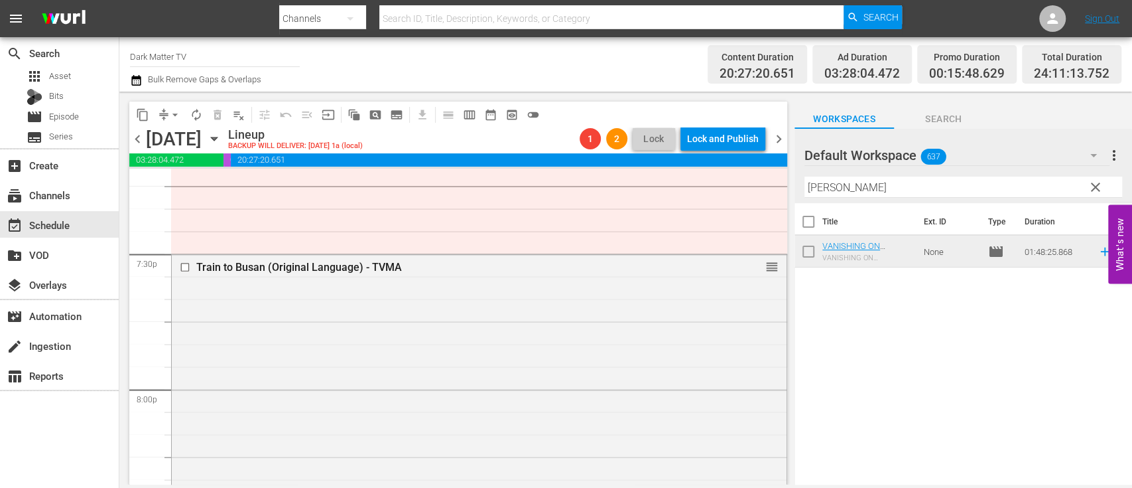
scroll to position [5194, 0]
click at [175, 114] on span "arrow_drop_down" at bounding box center [175, 114] width 13 height 13
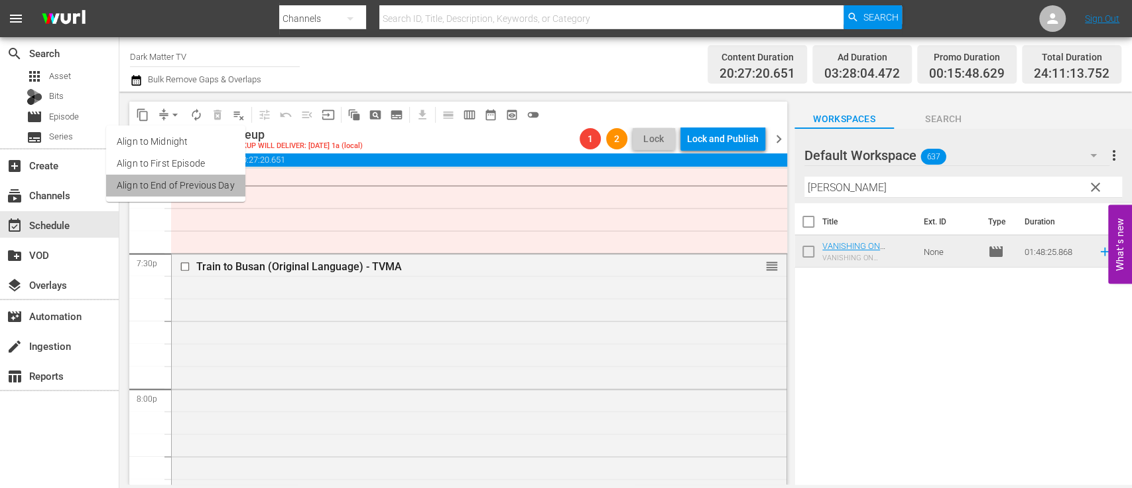
click at [185, 186] on li "Align to End of Previous Day" at bounding box center [175, 185] width 139 height 22
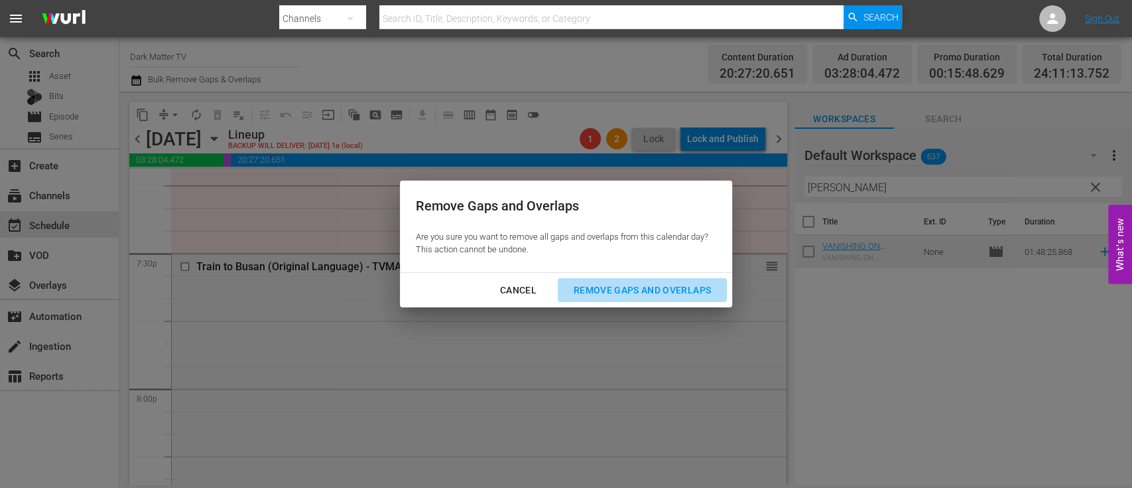
click at [665, 287] on div "Remove Gaps and Overlaps" at bounding box center [642, 290] width 159 height 17
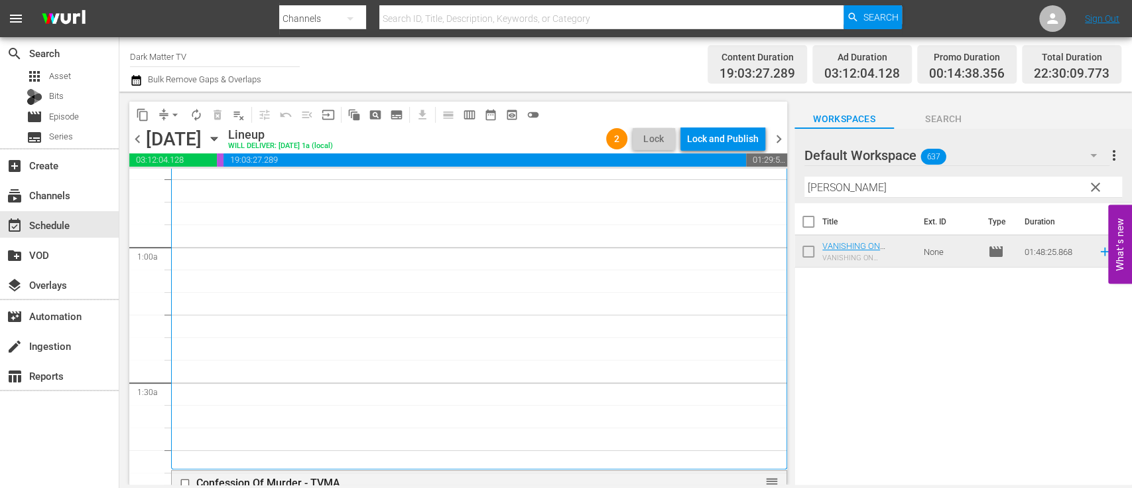
scroll to position [0, 0]
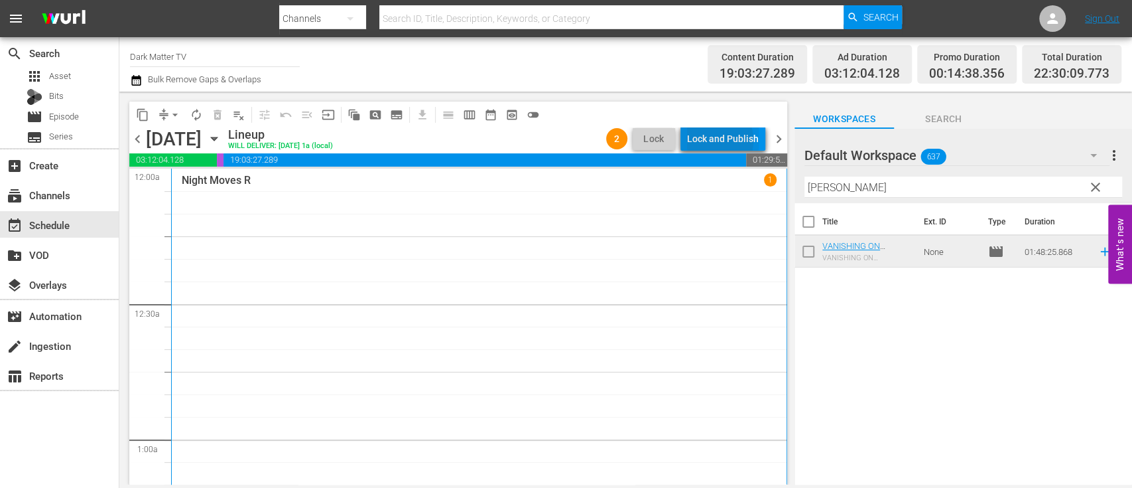
click at [717, 140] on div "Lock and Publish" at bounding box center [723, 139] width 72 height 24
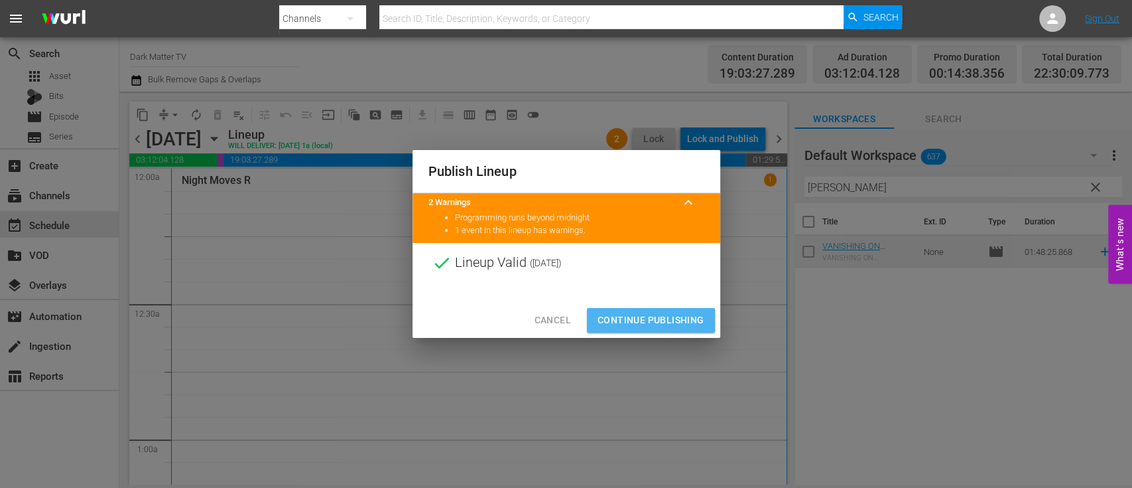
click at [636, 313] on span "Continue Publishing" at bounding box center [651, 320] width 107 height 17
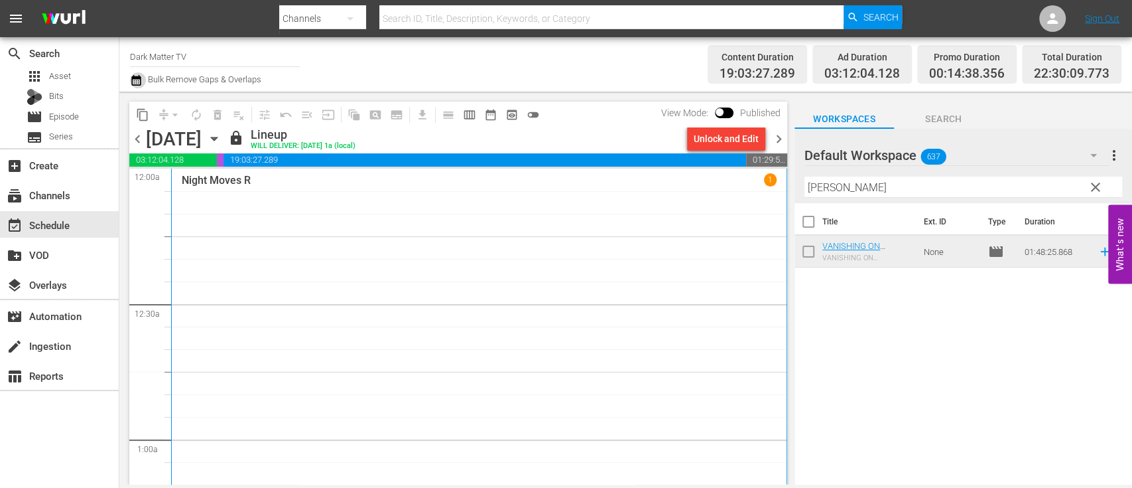
click at [136, 86] on icon "button" at bounding box center [136, 80] width 13 height 16
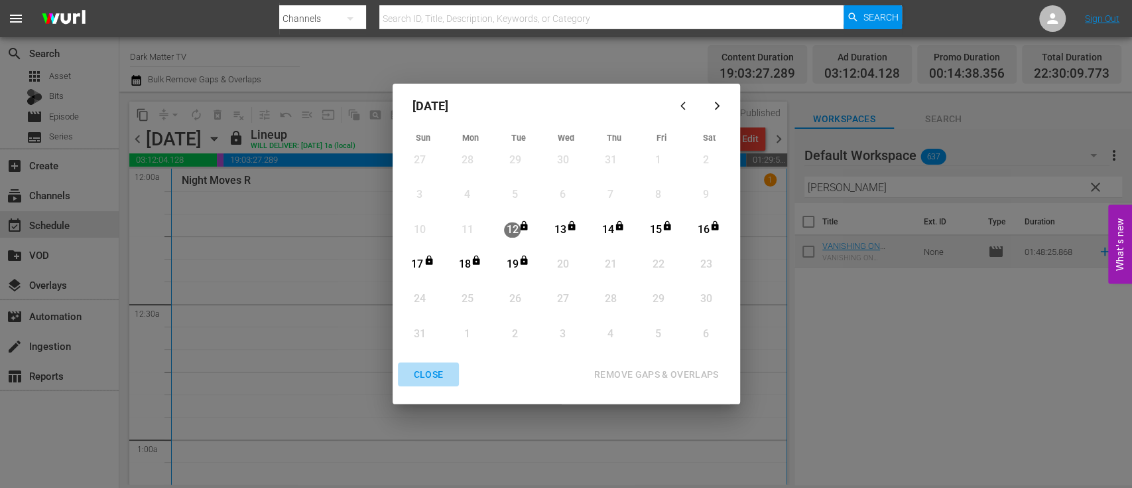
click at [427, 379] on div "CLOSE" at bounding box center [428, 374] width 51 height 17
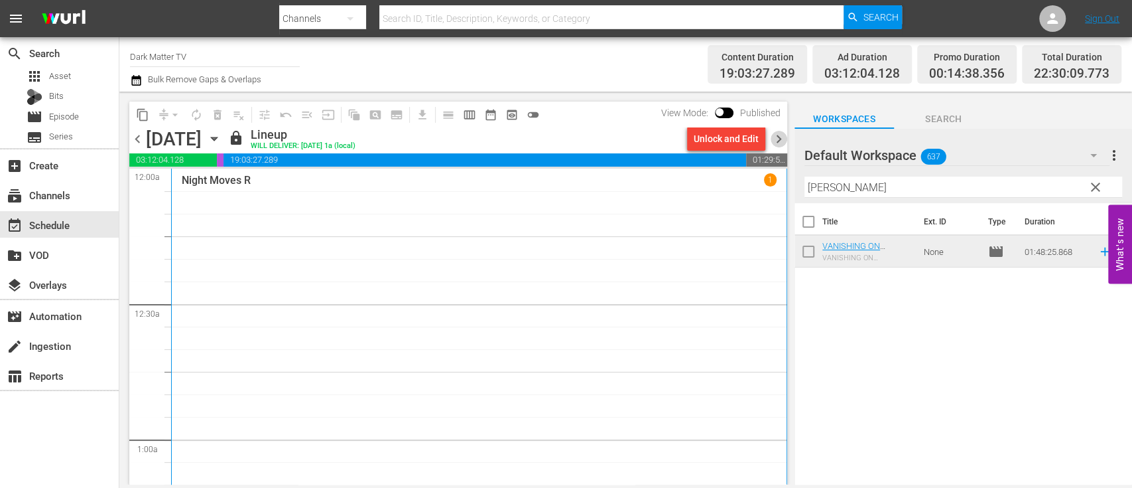
click at [772, 137] on span "chevron_right" at bounding box center [779, 139] width 17 height 17
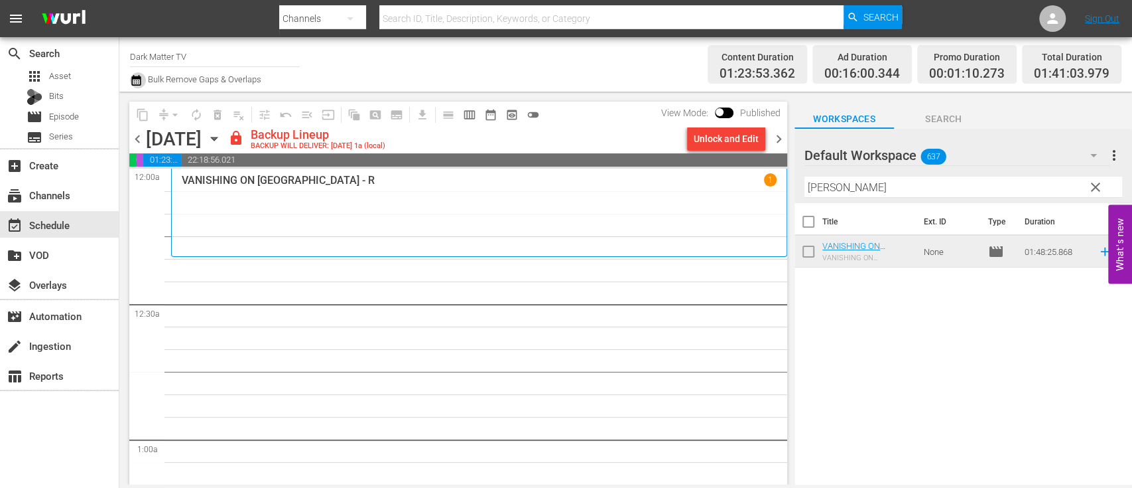
click at [137, 82] on icon "button" at bounding box center [136, 80] width 13 height 16
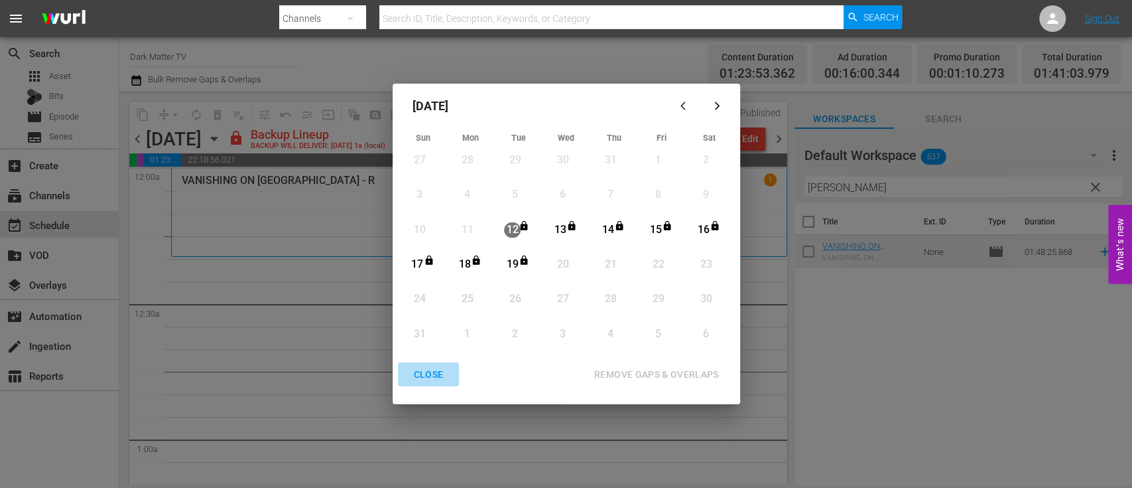
click at [435, 368] on div "CLOSE" at bounding box center [428, 374] width 51 height 17
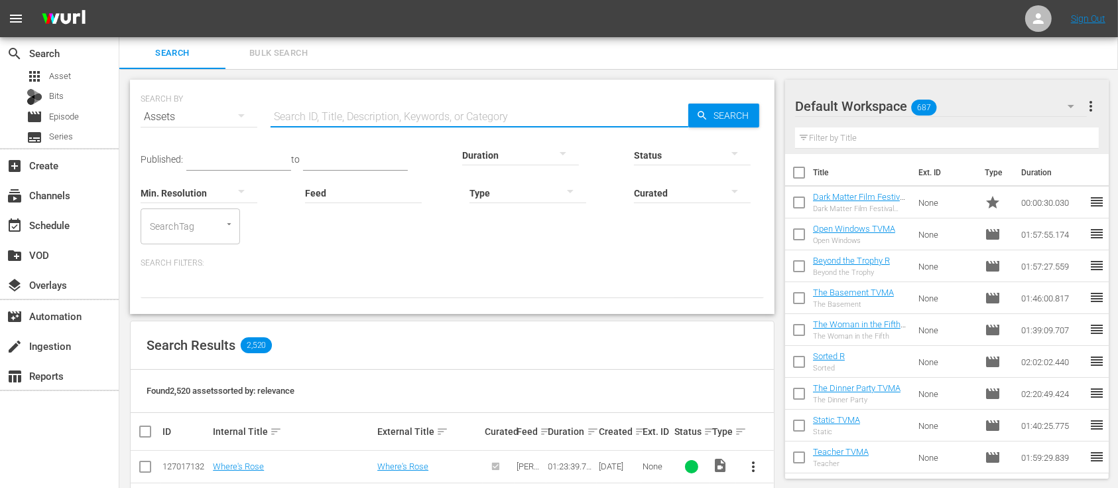
click at [396, 107] on input "text" at bounding box center [480, 117] width 418 height 32
type input "Dark Matter Film Festival"
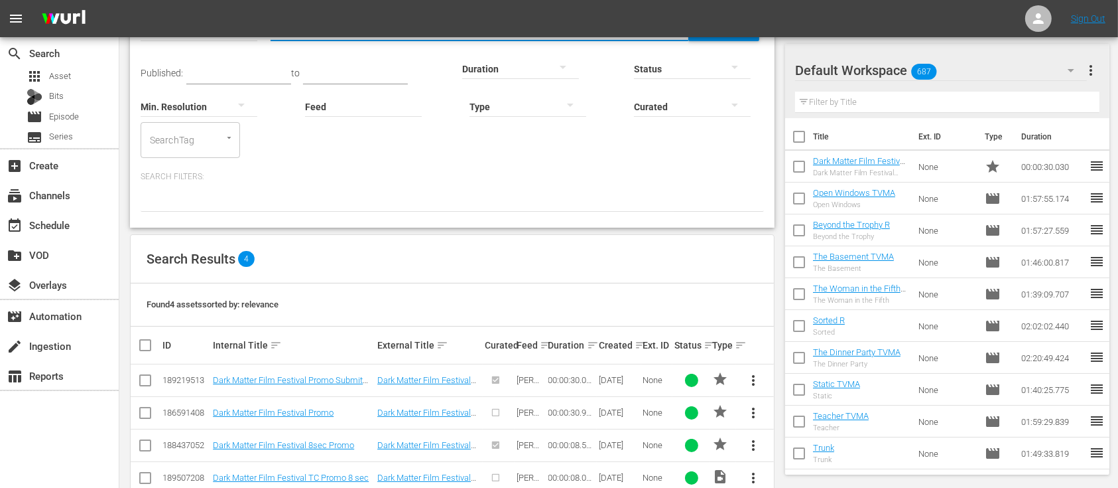
scroll to position [117, 0]
